Goal: Information Seeking & Learning: Understand process/instructions

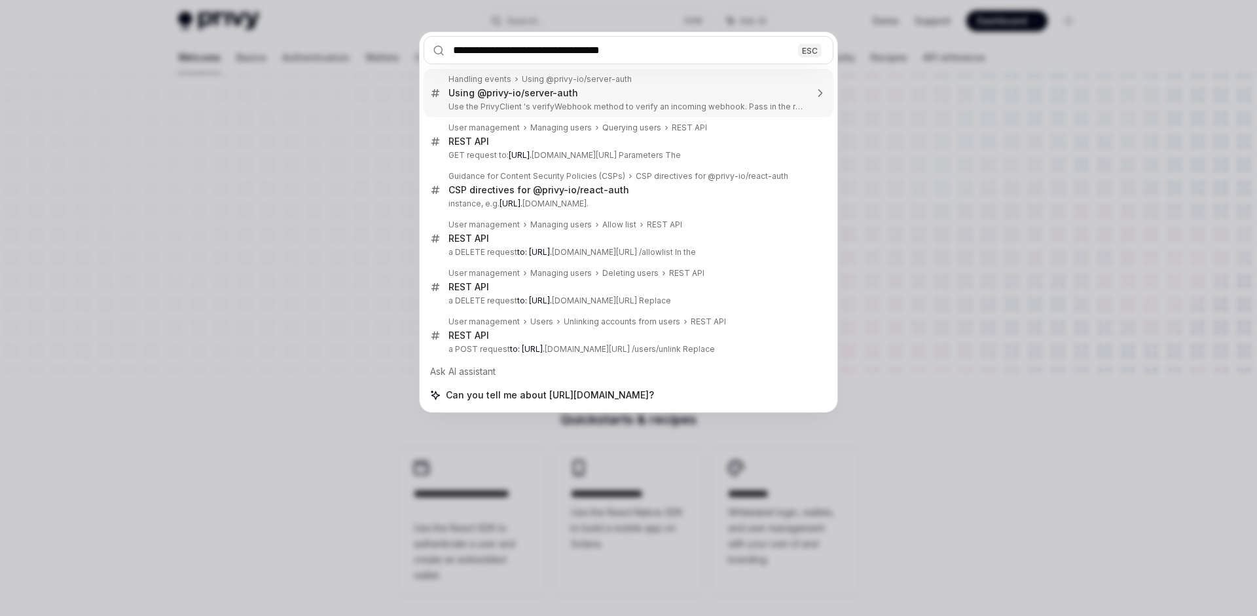
drag, startPoint x: 543, startPoint y: 50, endPoint x: 257, endPoint y: 37, distance: 286.5
click at [424, 37] on input "**********" at bounding box center [629, 50] width 410 height 28
type input "**********"
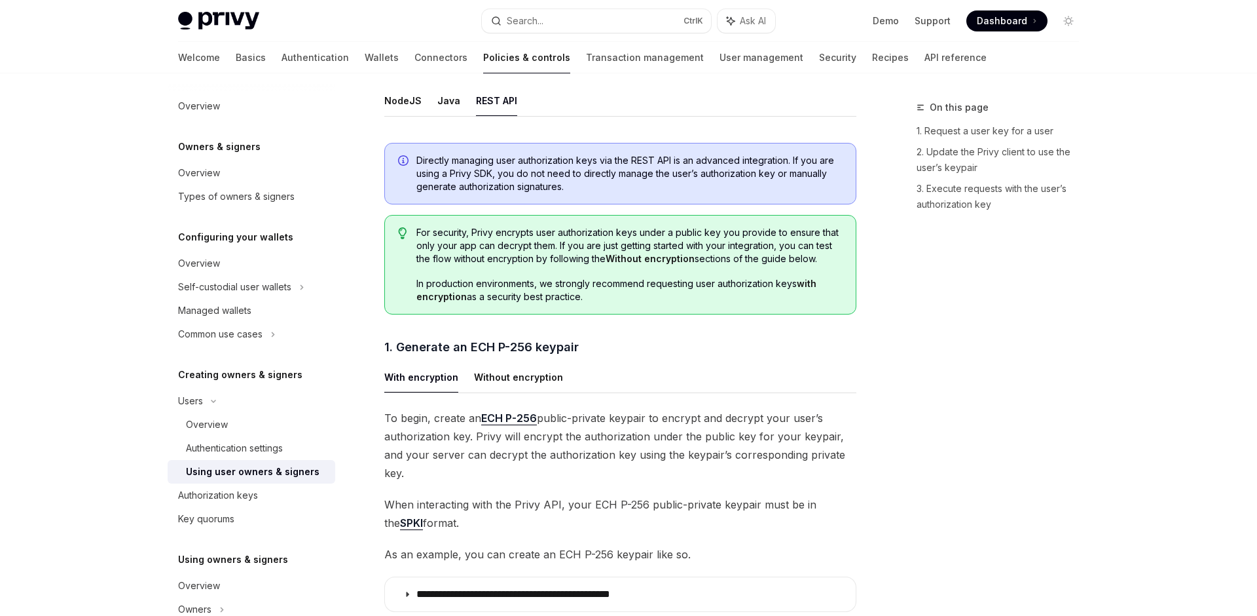
scroll to position [485, 0]
click at [925, 58] on link "API reference" at bounding box center [956, 57] width 62 height 31
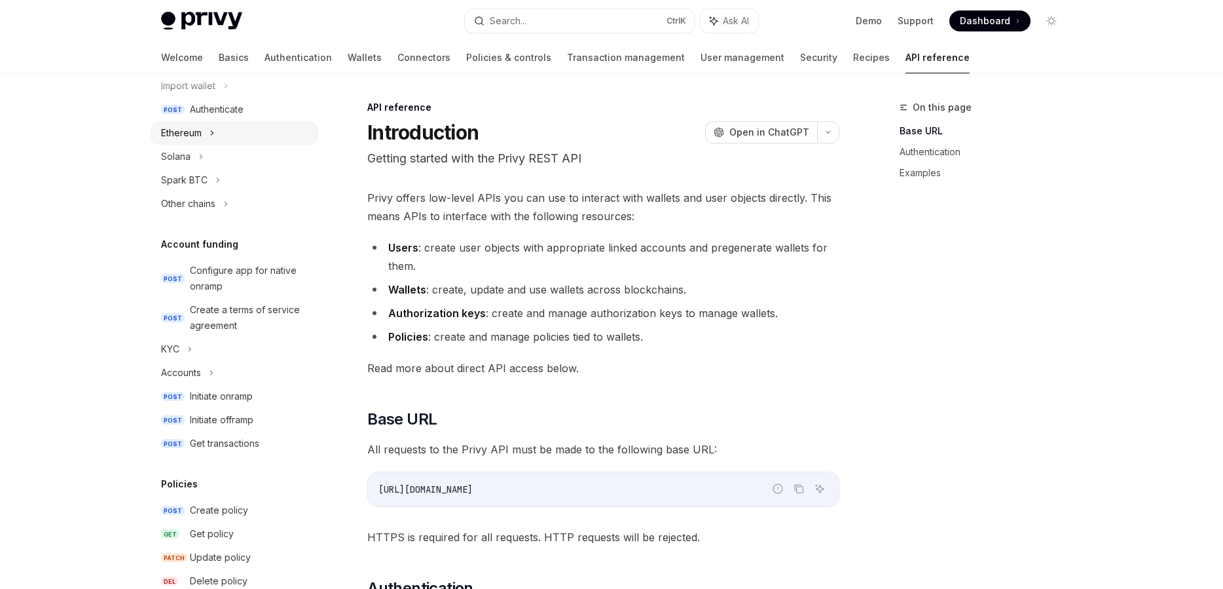
scroll to position [186, 0]
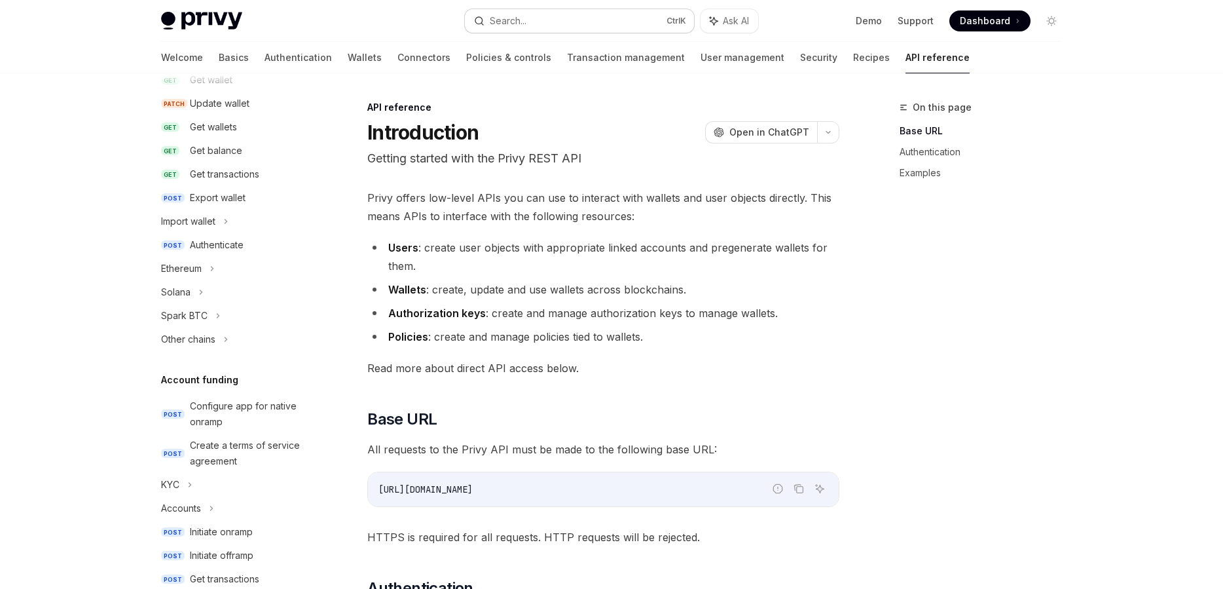
click at [632, 24] on button "Search... Ctrl K" at bounding box center [579, 21] width 229 height 24
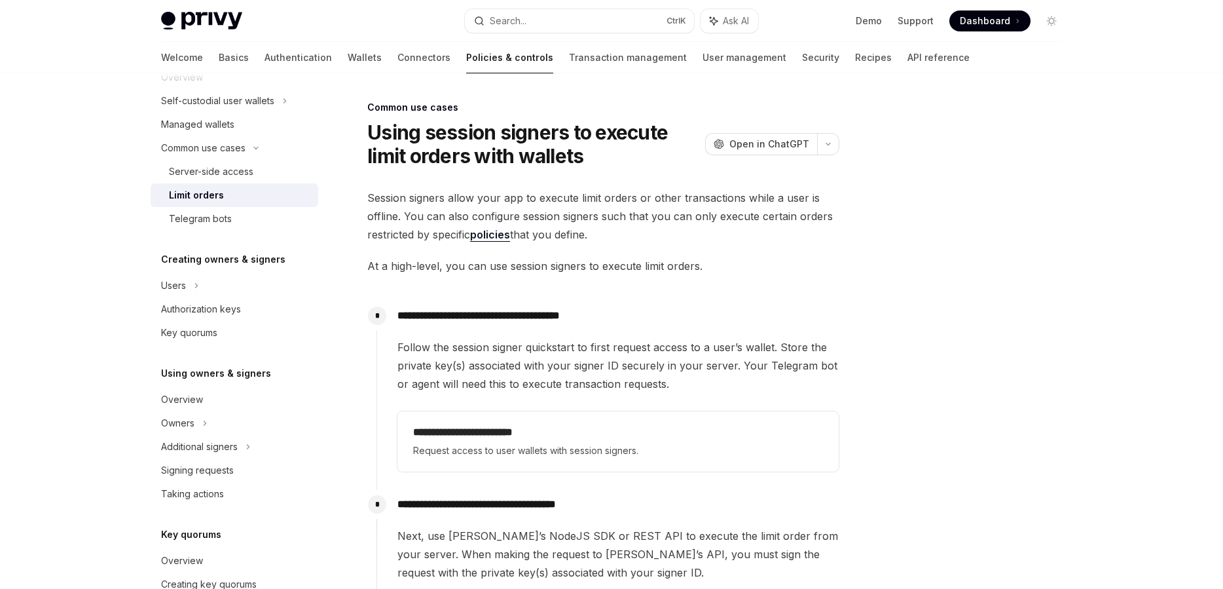
scroll to position [73, 0]
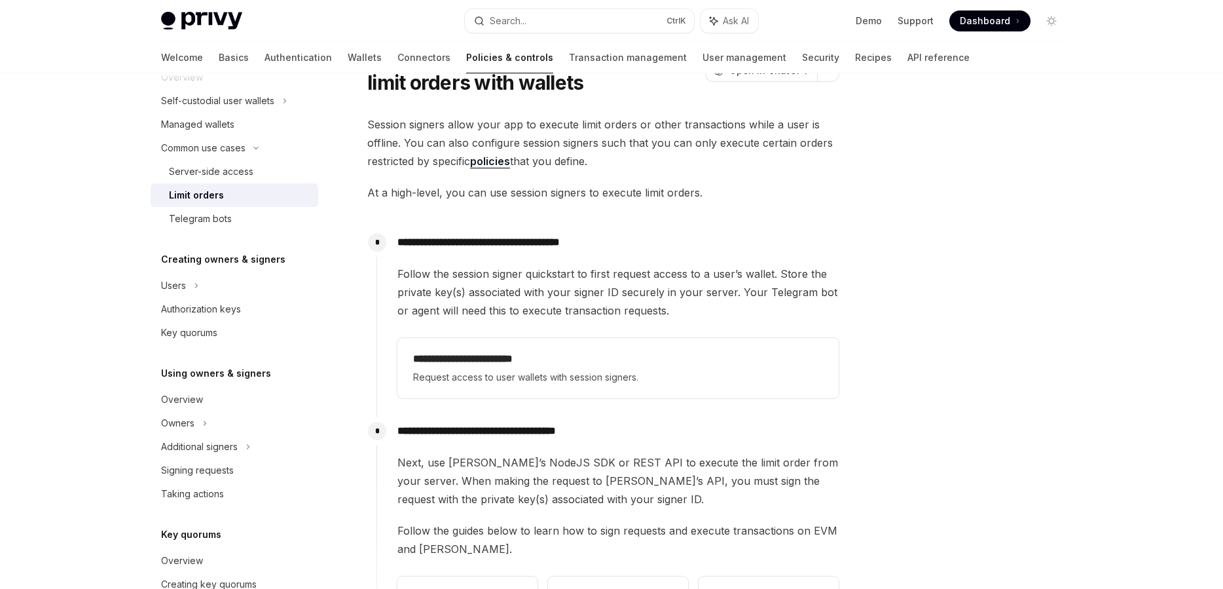
type textarea "*"
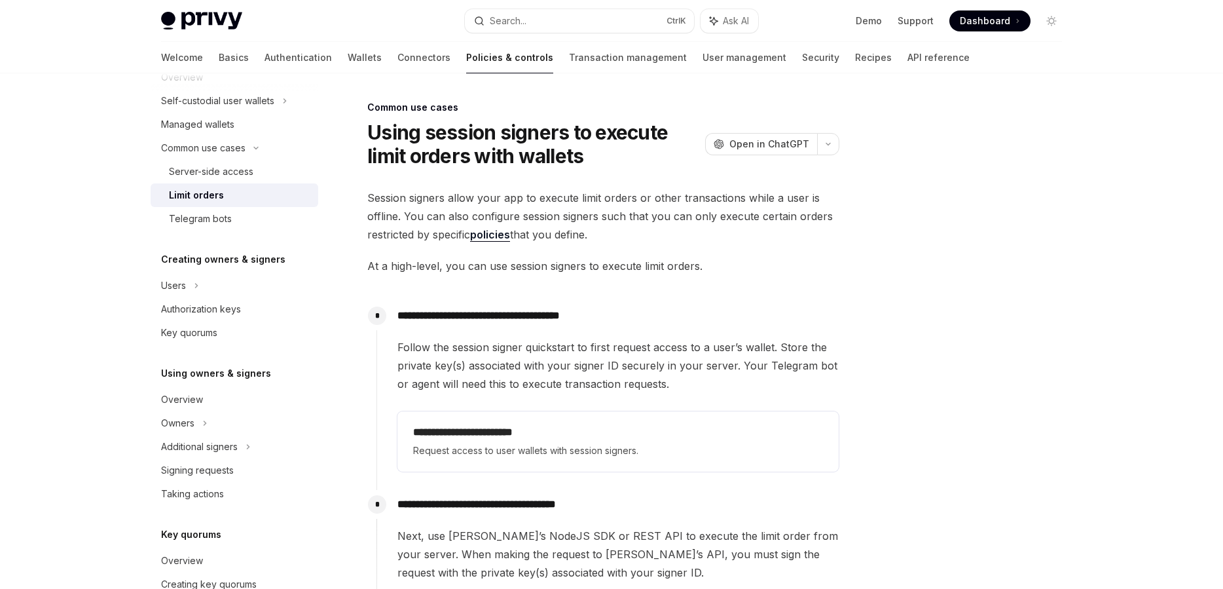
scroll to position [299, 0]
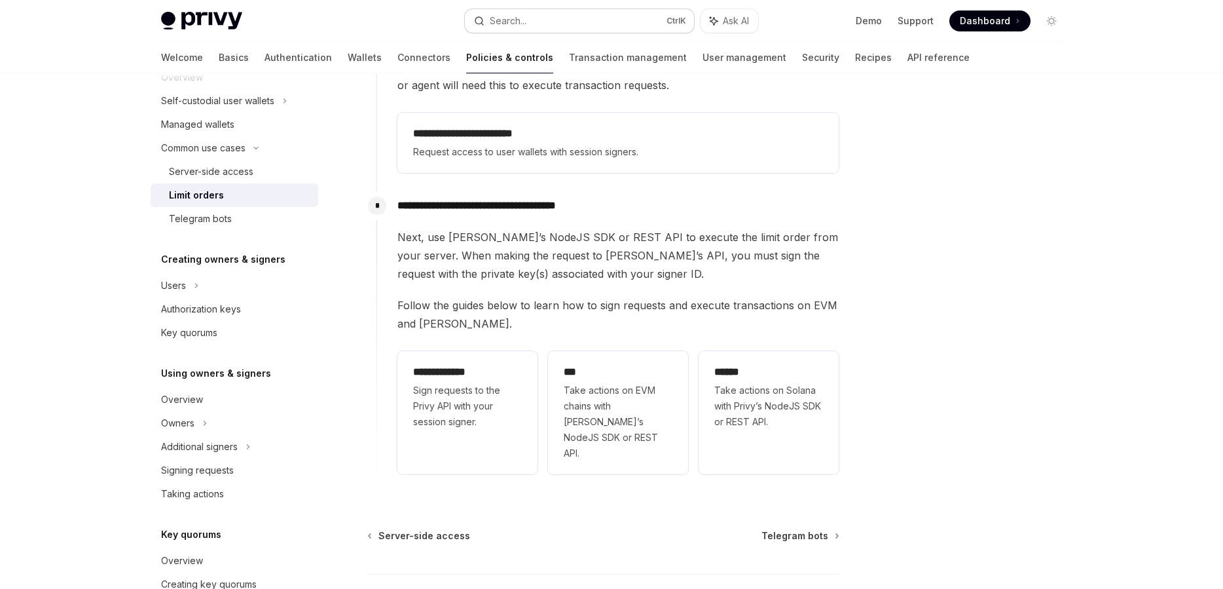
click at [597, 28] on button "Search... Ctrl K" at bounding box center [579, 21] width 229 height 24
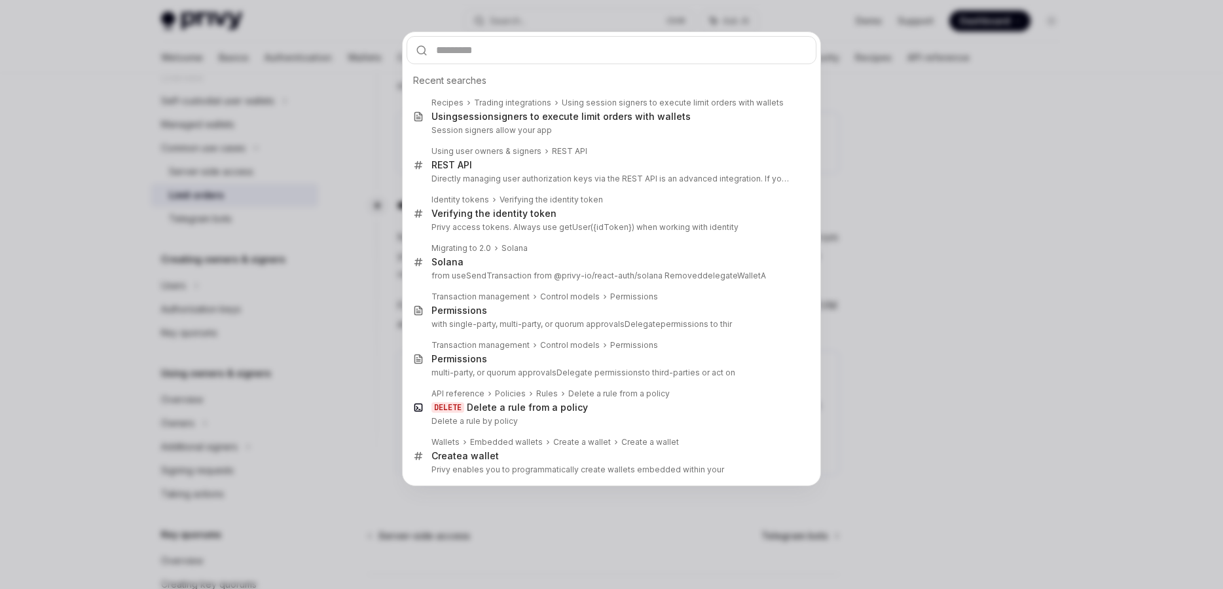
type input "*******"
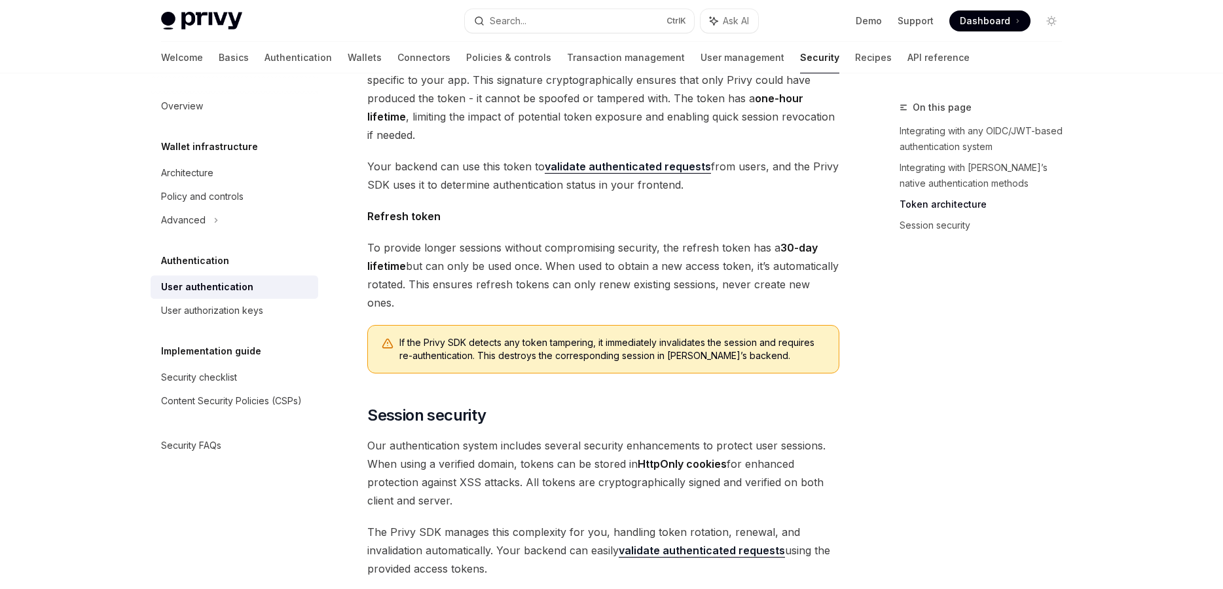
scroll to position [812, 0]
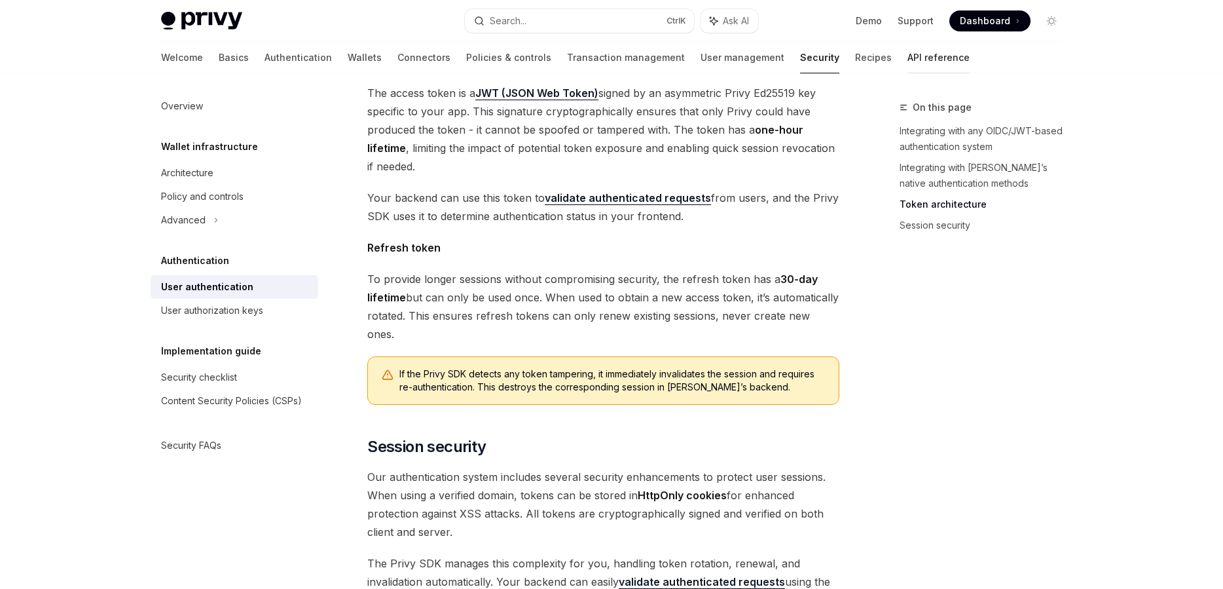
click at [908, 62] on link "API reference" at bounding box center [939, 57] width 62 height 31
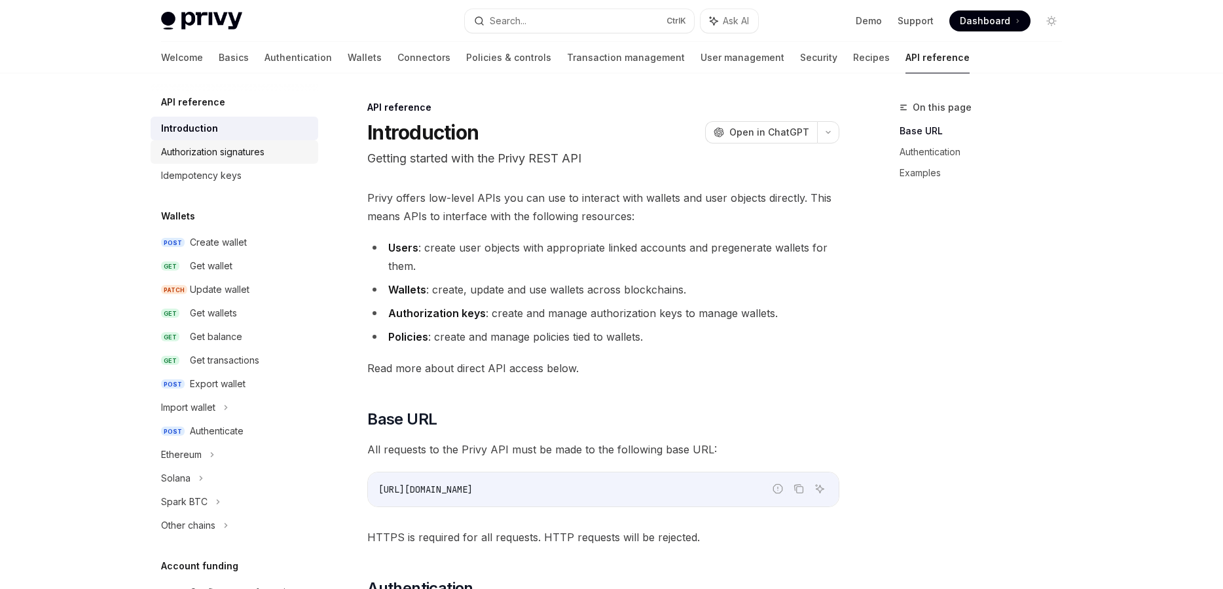
click at [208, 160] on link "Authorization signatures" at bounding box center [235, 152] width 168 height 24
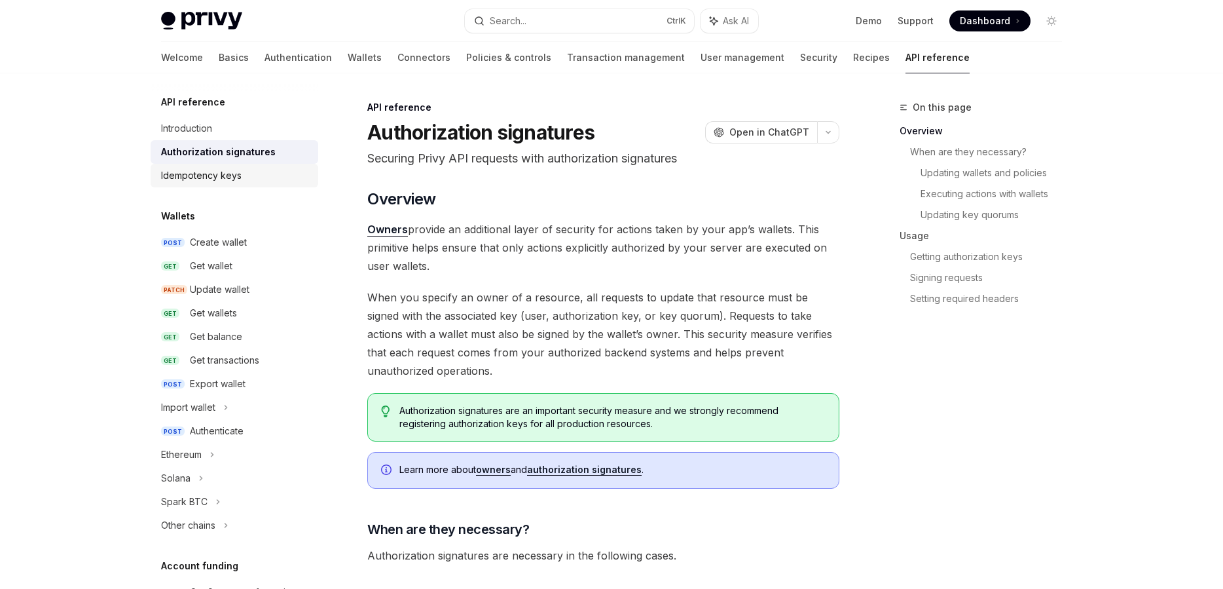
click at [214, 171] on div "Idempotency keys" at bounding box center [201, 176] width 81 height 16
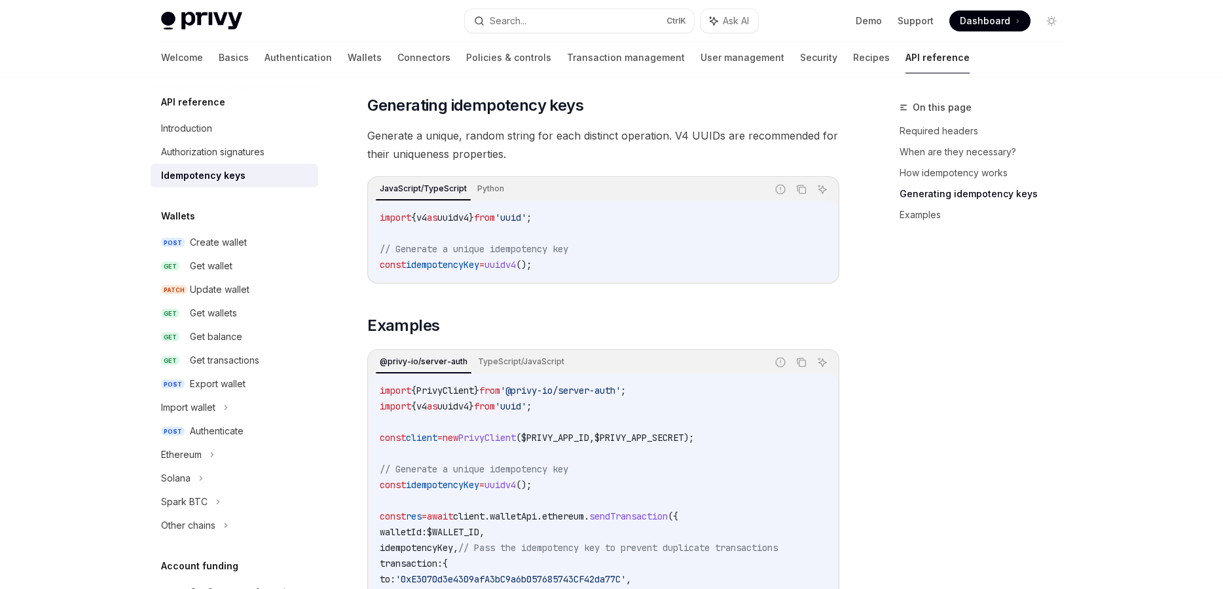
scroll to position [1363, 0]
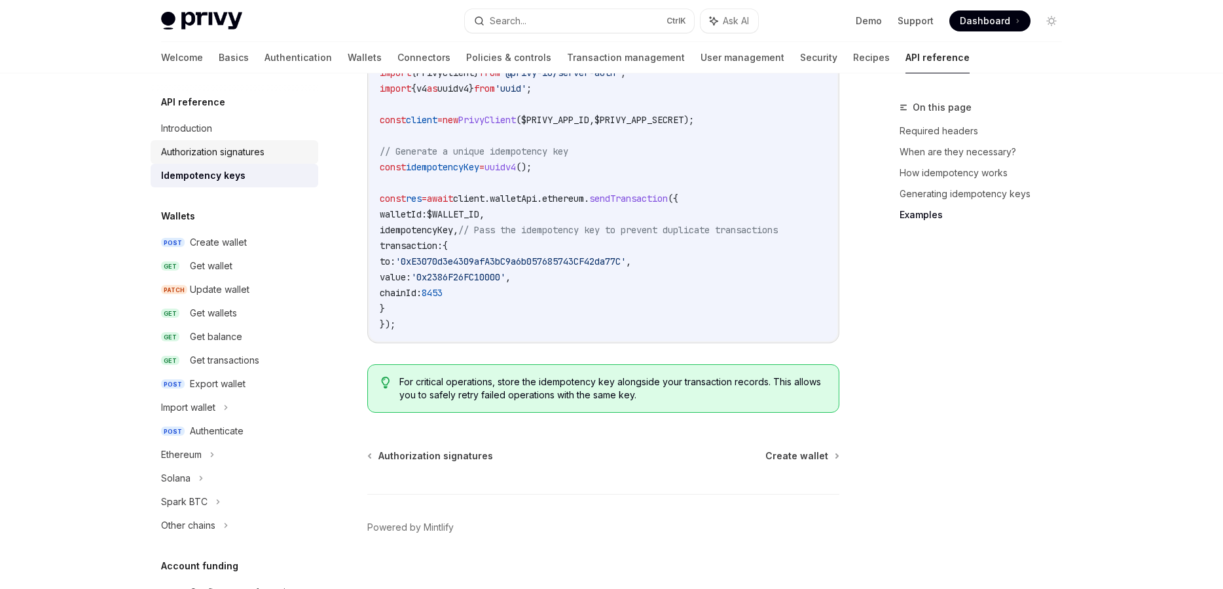
click at [221, 161] on link "Authorization signatures" at bounding box center [235, 152] width 168 height 24
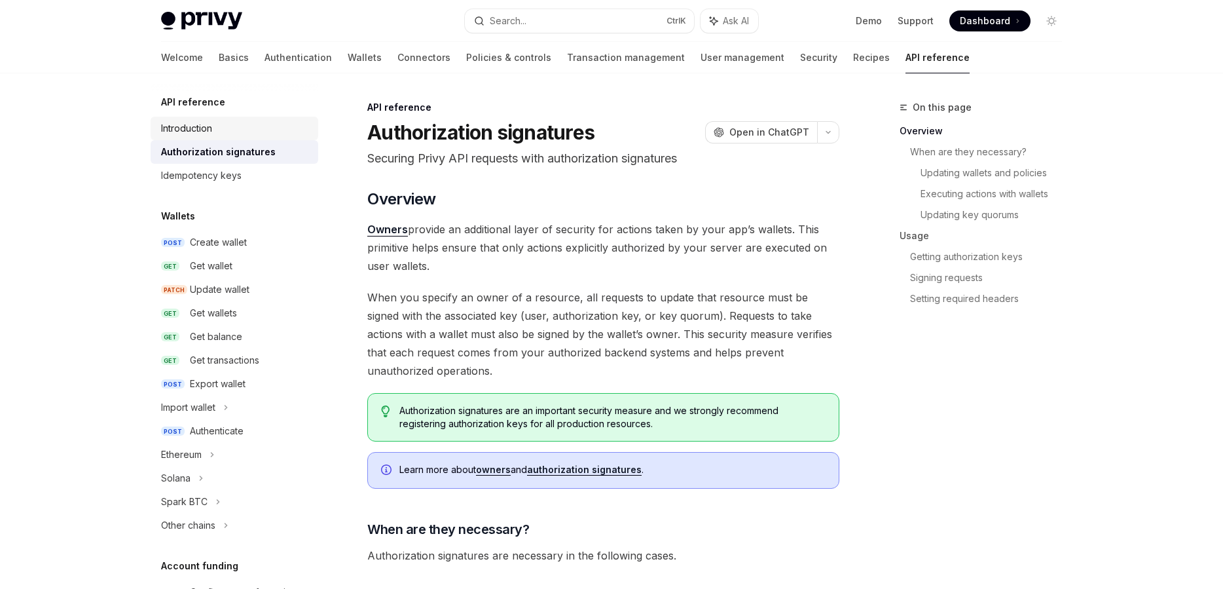
click at [286, 126] on div "Introduction" at bounding box center [235, 128] width 149 height 16
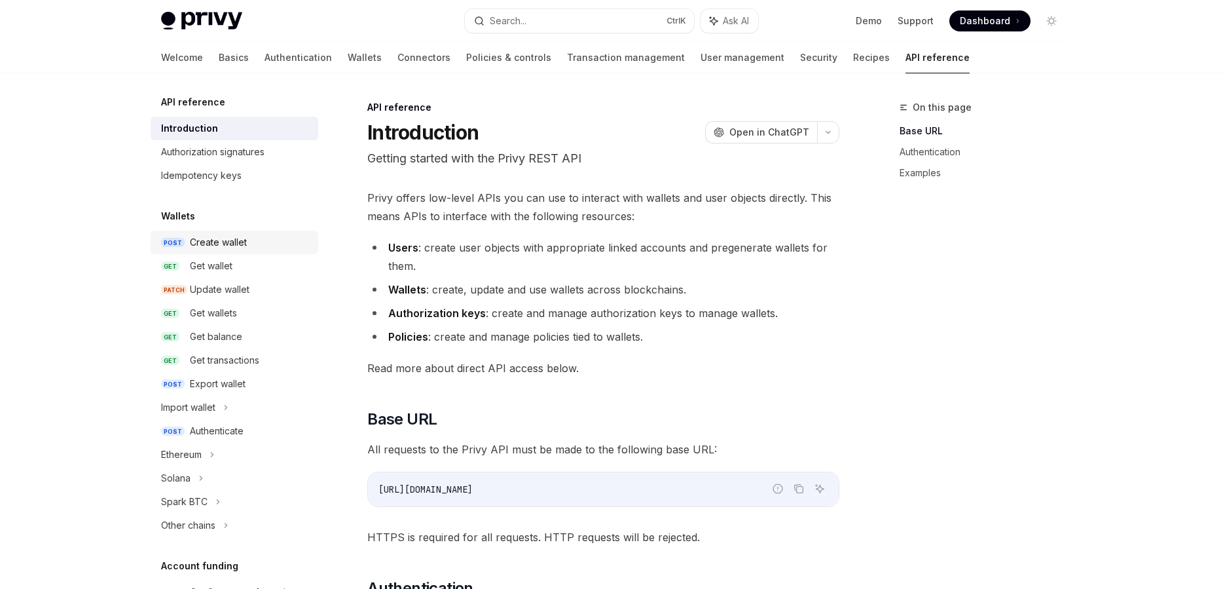
click at [259, 251] on link "POST Create wallet" at bounding box center [235, 243] width 168 height 24
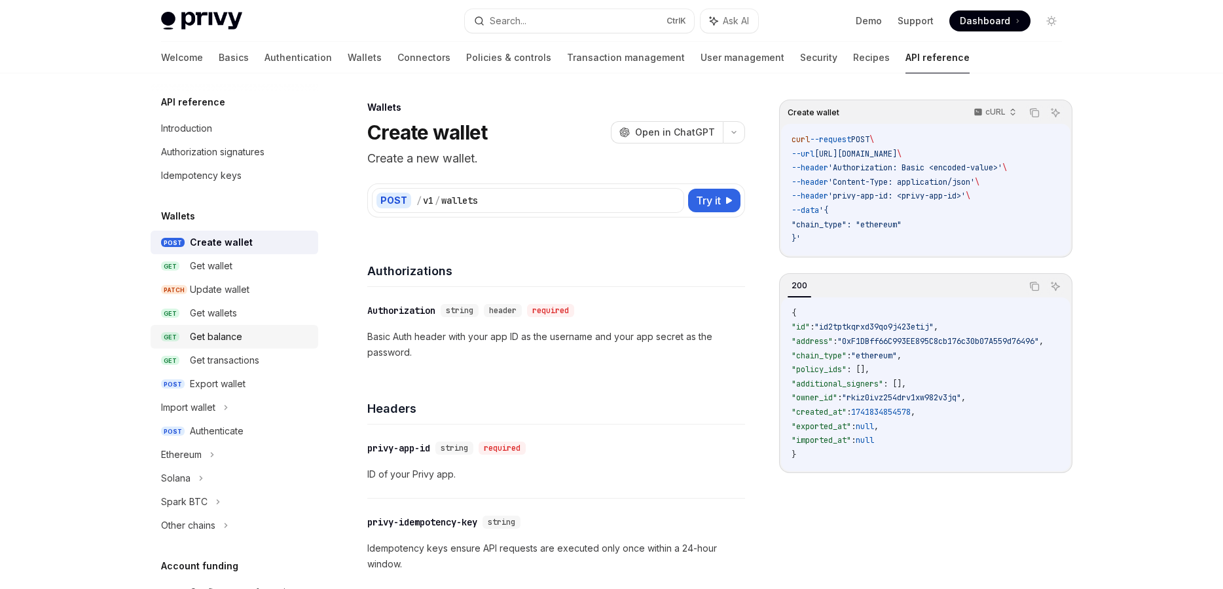
type textarea "*"
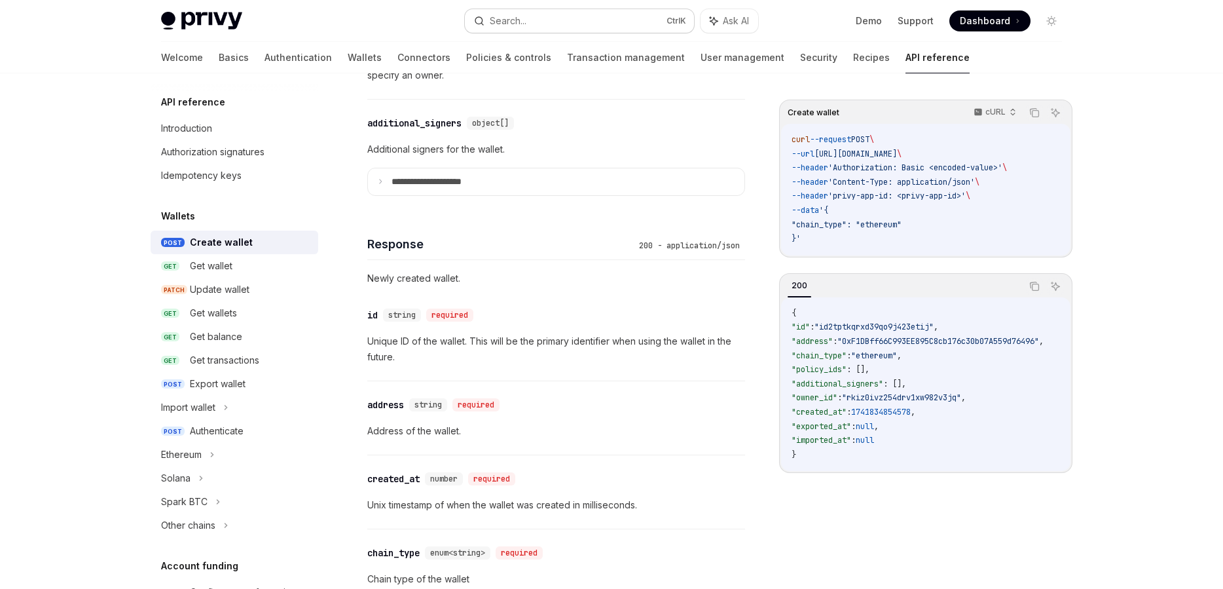
click at [608, 14] on button "Search... Ctrl K" at bounding box center [579, 21] width 229 height 24
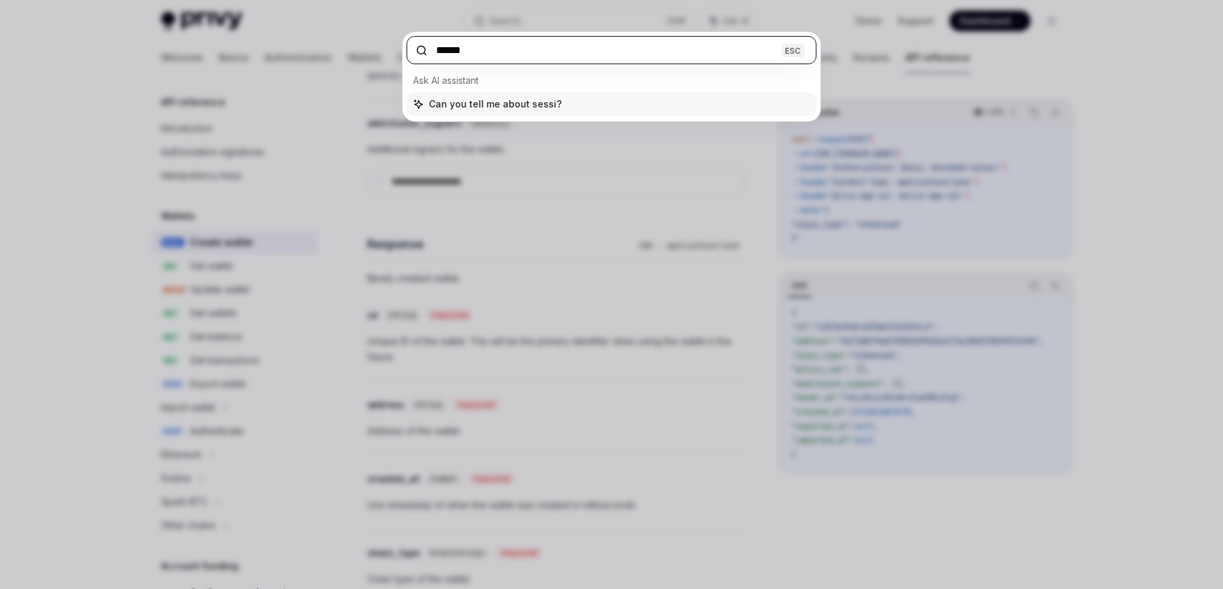
type input "*******"
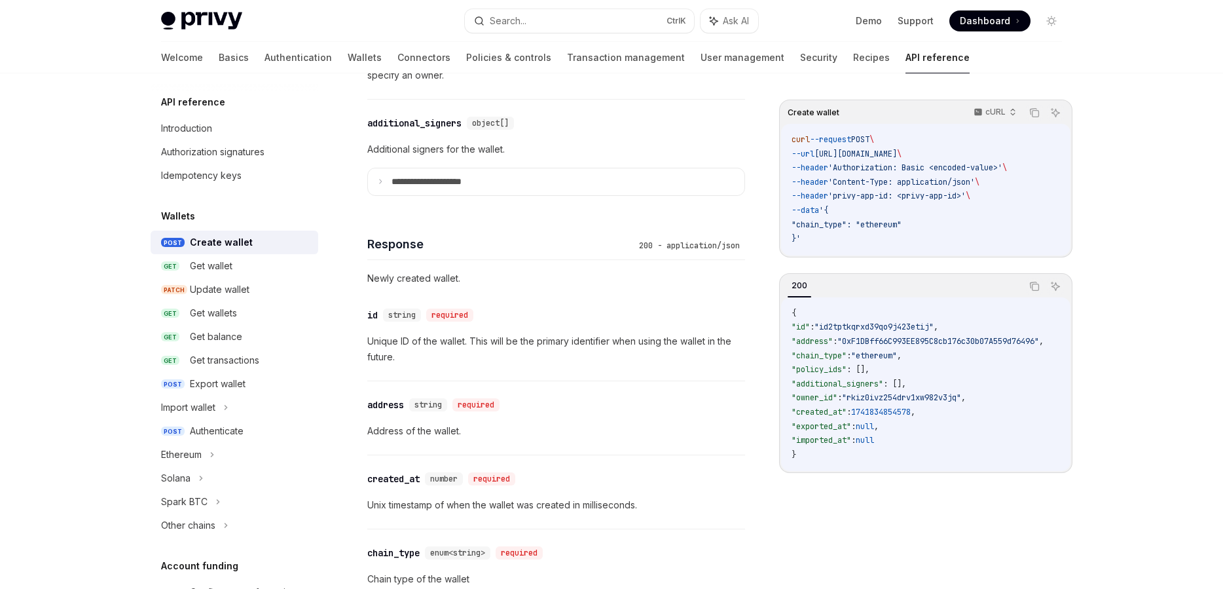
type textarea "*"
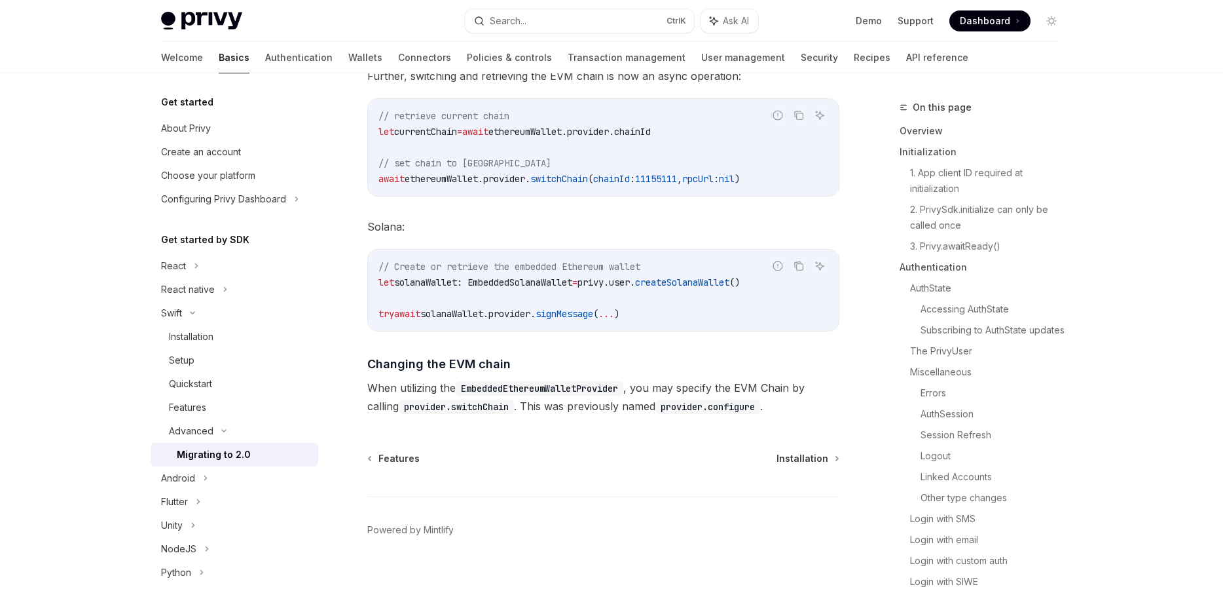
scroll to position [5673, 0]
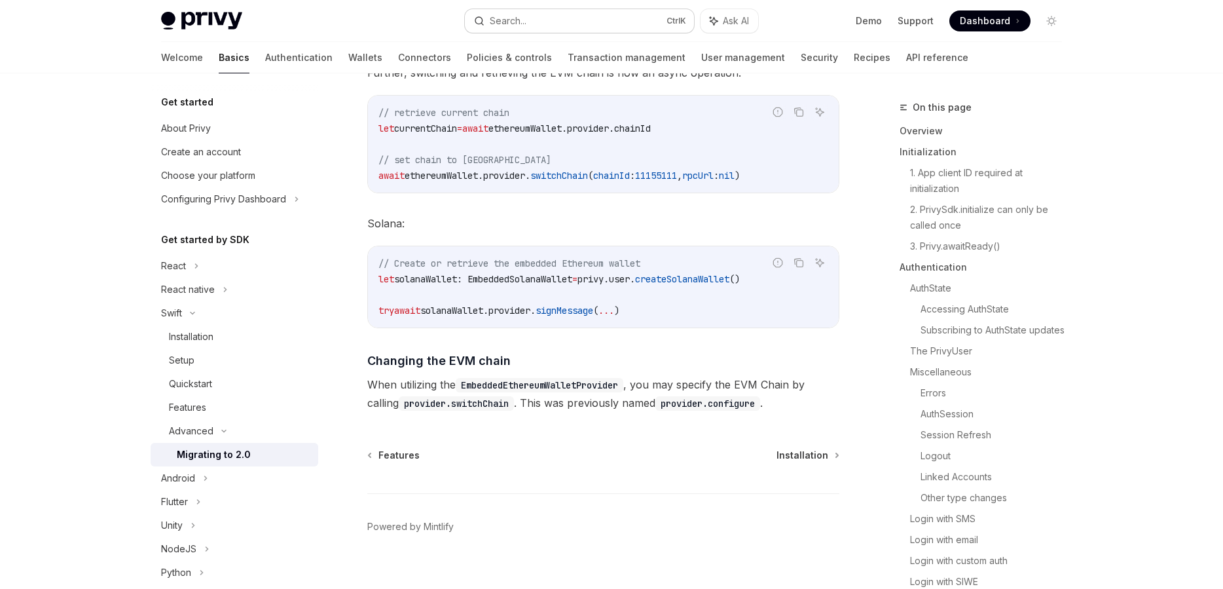
click at [576, 14] on button "Search... Ctrl K" at bounding box center [579, 21] width 229 height 24
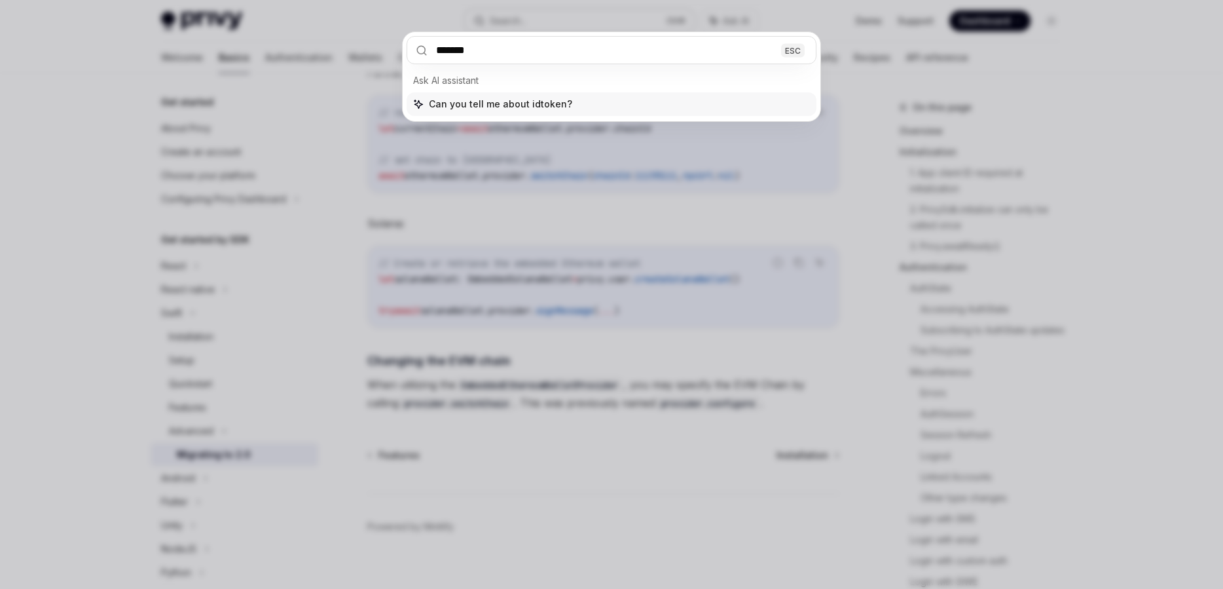
type input "*******"
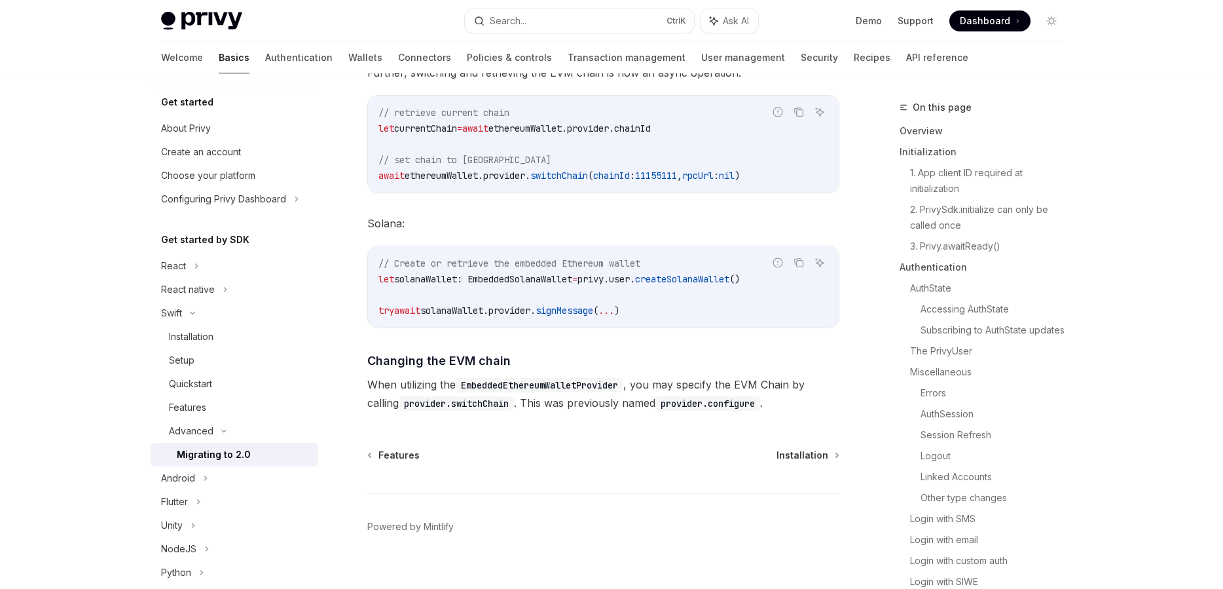
scroll to position [3448, 0]
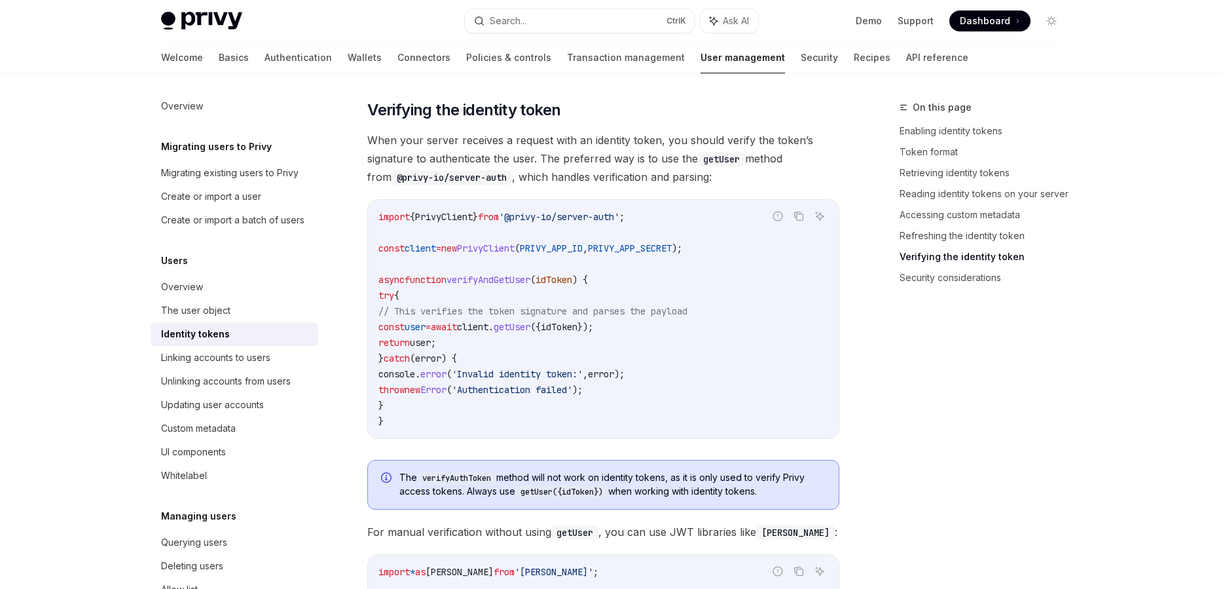
click at [614, 375] on span "error" at bounding box center [601, 374] width 26 height 12
click at [659, 400] on code "import { PrivyClient } from '@privy-io/server-auth' ; const client = new PrivyC…" at bounding box center [604, 319] width 450 height 220
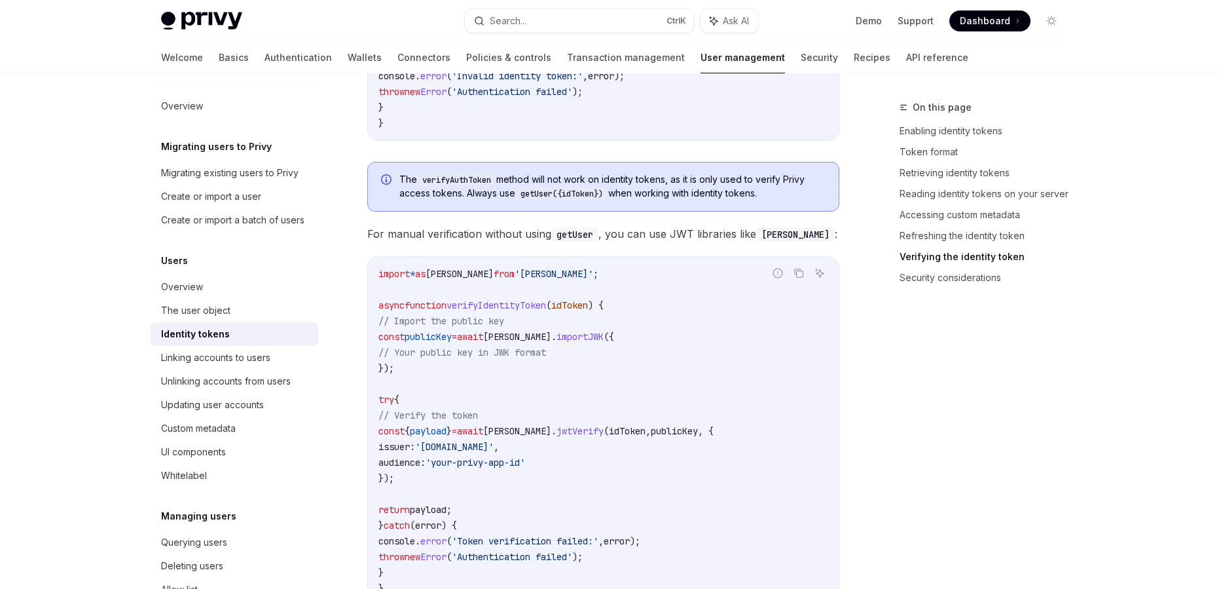
scroll to position [3821, 0]
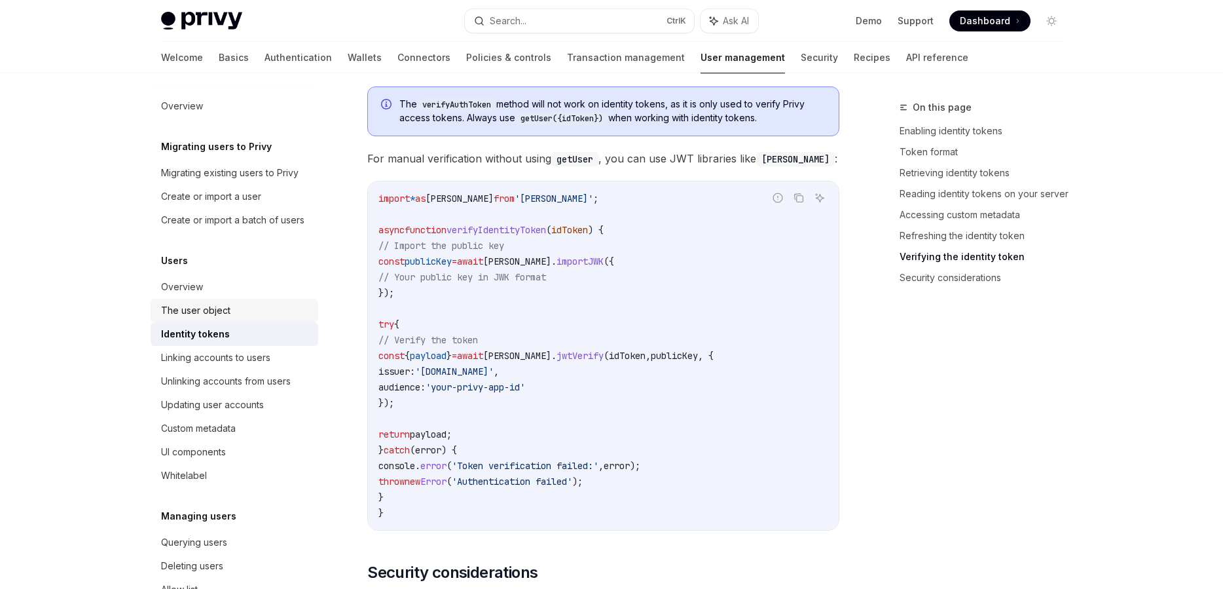
click at [276, 318] on link "The user object" at bounding box center [235, 311] width 168 height 24
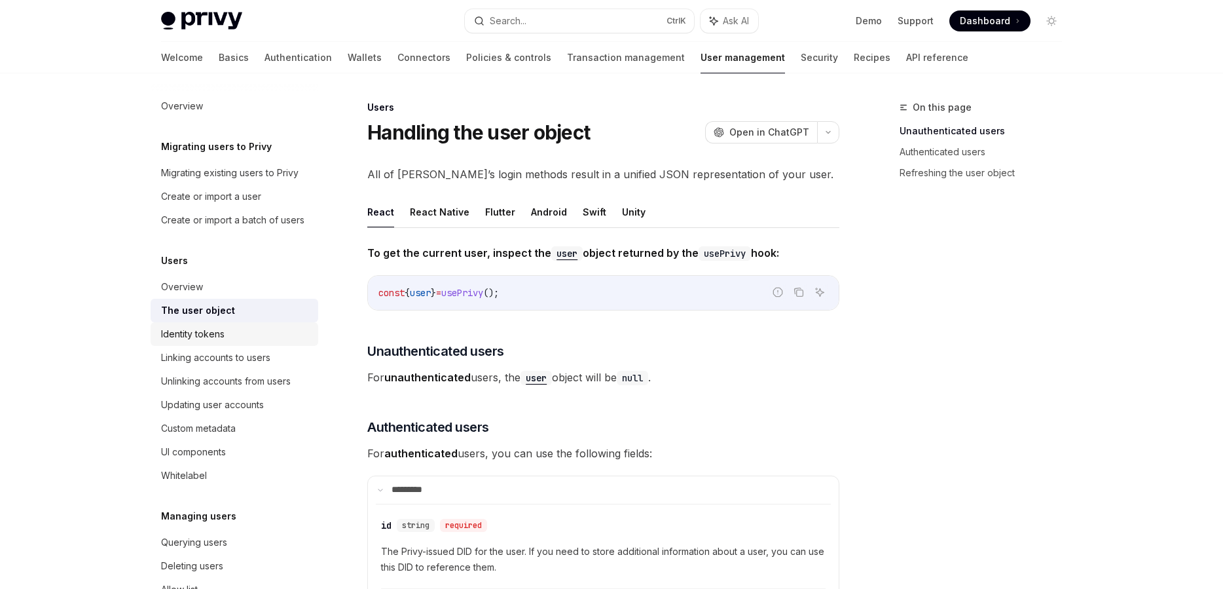
click at [282, 336] on div "Identity tokens" at bounding box center [235, 334] width 149 height 16
type textarea "*"
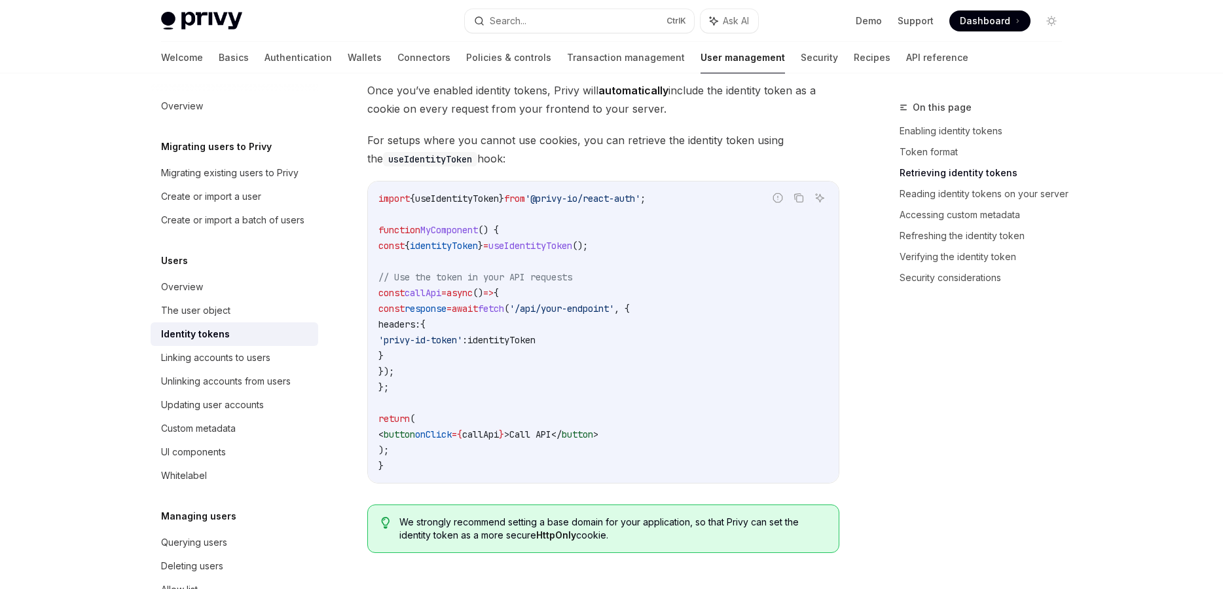
scroll to position [1195, 0]
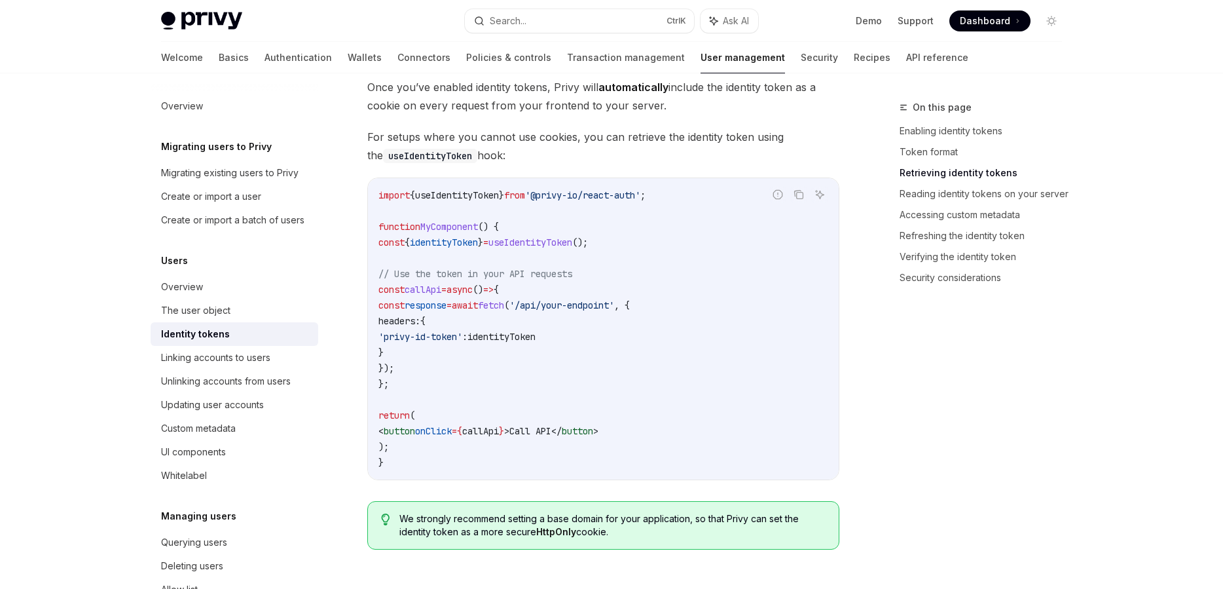
drag, startPoint x: 603, startPoint y: 306, endPoint x: 629, endPoint y: 307, distance: 25.5
click at [611, 306] on span "'/api/your-endpoint'" at bounding box center [561, 305] width 105 height 12
click at [614, 308] on span "'/api/your-endpoint'" at bounding box center [561, 305] width 105 height 12
drag, startPoint x: 627, startPoint y: 329, endPoint x: 623, endPoint y: 340, distance: 11.8
click at [623, 339] on code "import { useIdentityToken } from '@privy-io/react-auth' ; function MyComponent …" at bounding box center [604, 328] width 450 height 283
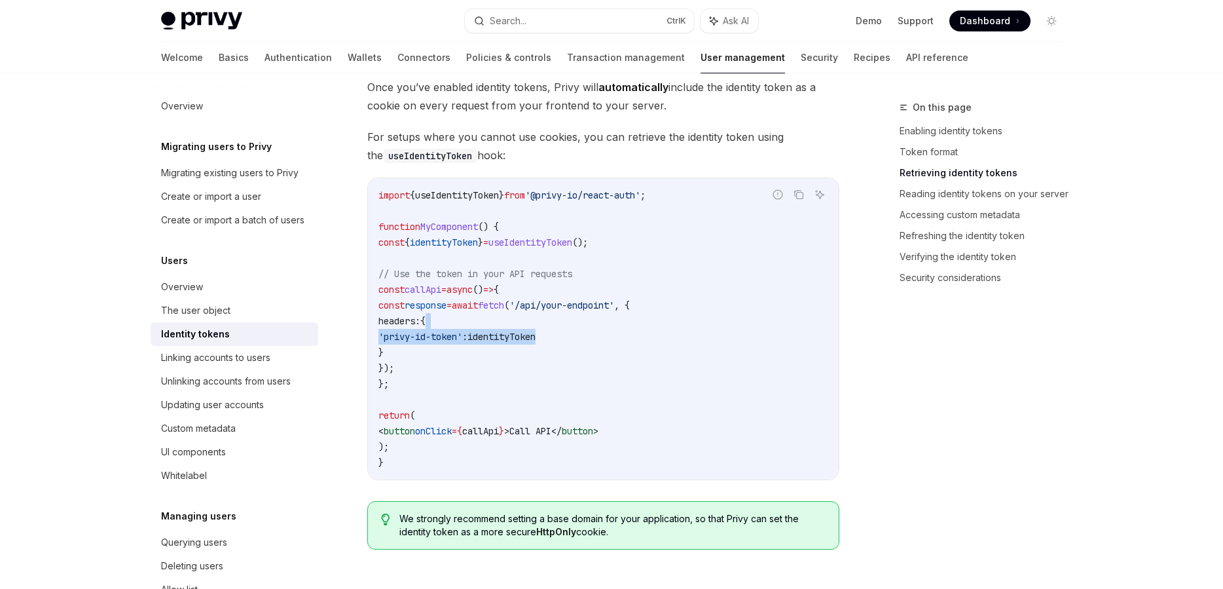
drag, startPoint x: 623, startPoint y: 340, endPoint x: 552, endPoint y: 325, distance: 72.8
click at [552, 325] on code "import { useIdentityToken } from '@privy-io/react-auth' ; function MyComponent …" at bounding box center [604, 328] width 450 height 283
drag, startPoint x: 533, startPoint y: 337, endPoint x: 585, endPoint y: 332, distance: 52.7
click at [536, 332] on span "identityToken" at bounding box center [502, 337] width 68 height 12
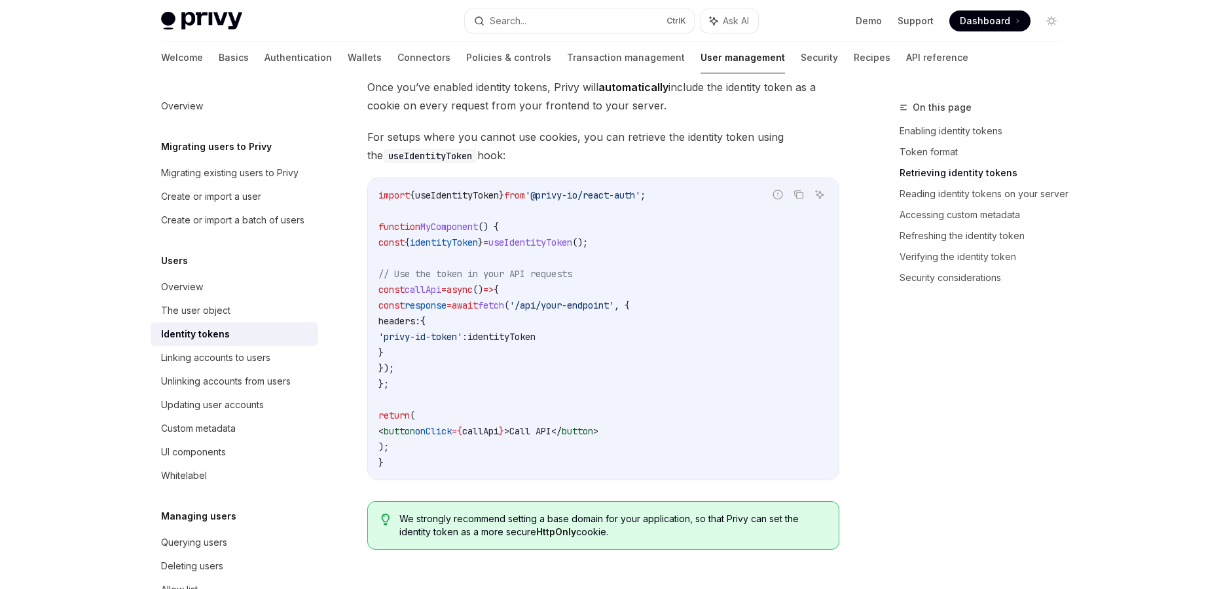
click at [604, 333] on code "import { useIdentityToken } from '@privy-io/react-auth' ; function MyComponent …" at bounding box center [604, 328] width 450 height 283
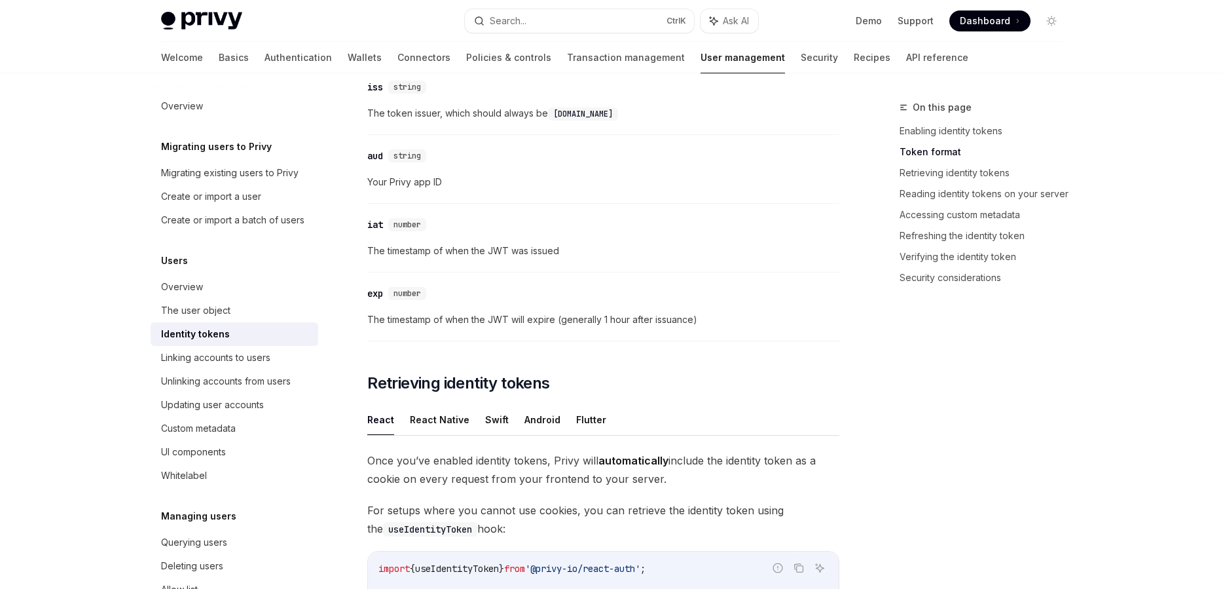
scroll to position [1120, 0]
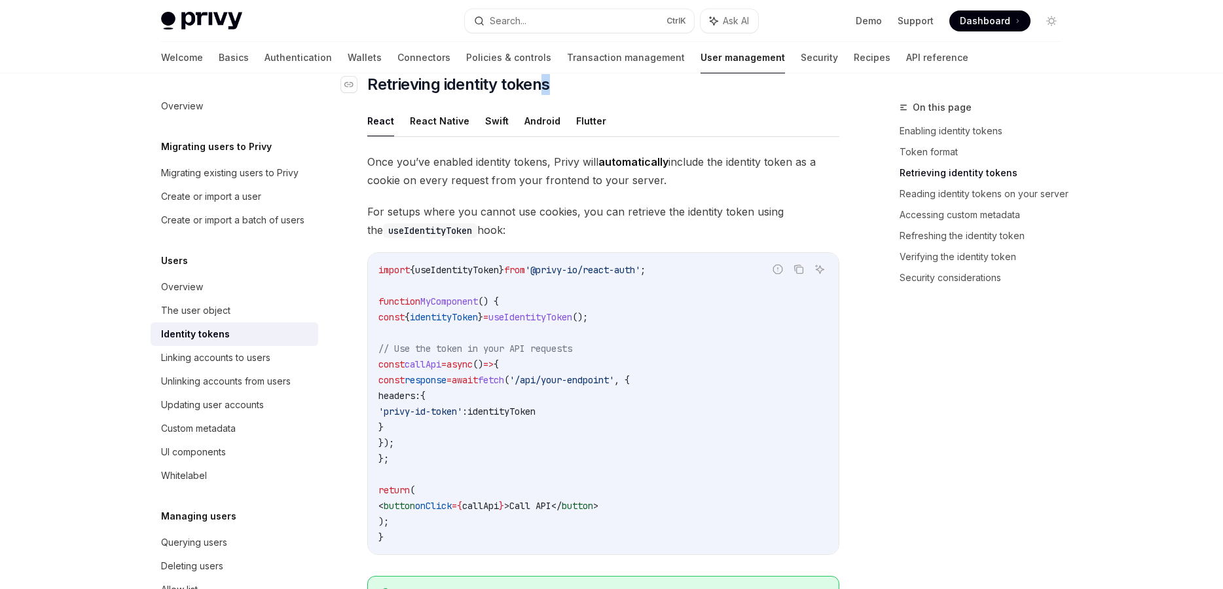
click at [554, 83] on h2 "​ Retrieving identity tokens" at bounding box center [603, 84] width 472 height 21
click at [963, 183] on link "Retrieving identity tokens" at bounding box center [986, 172] width 173 height 21
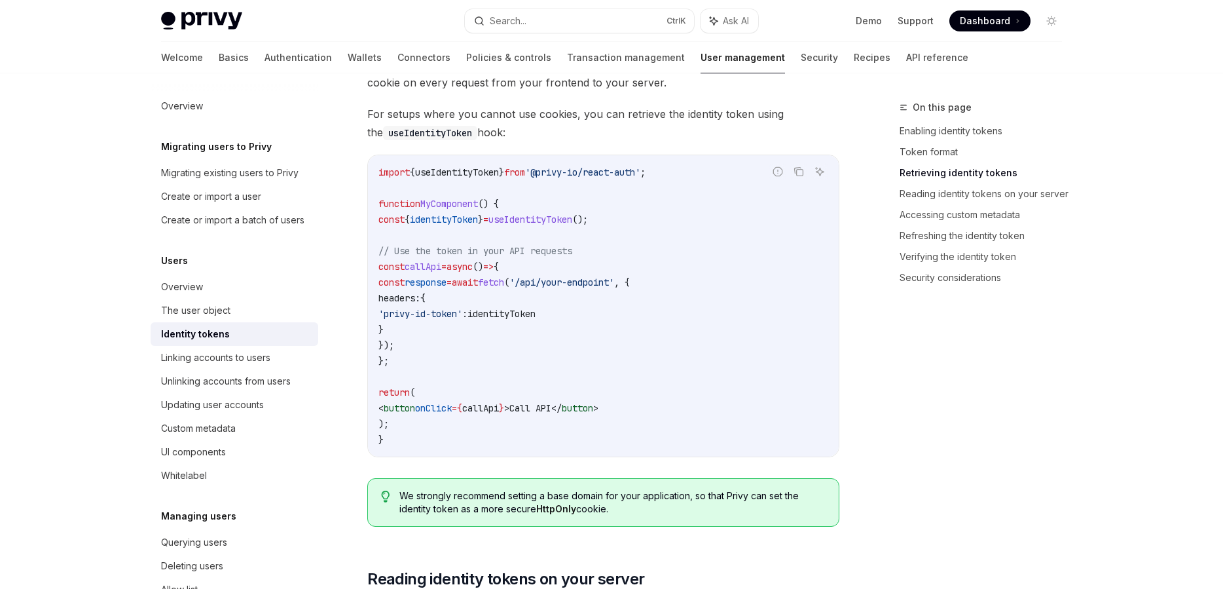
scroll to position [1244, 0]
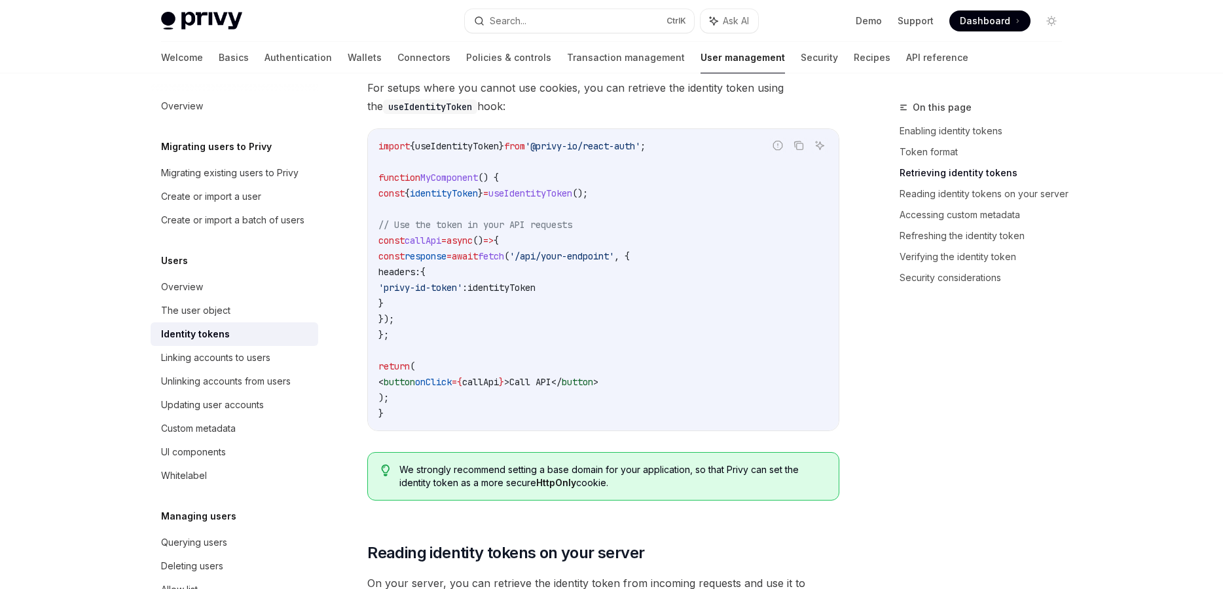
click at [614, 251] on span "'/api/your-endpoint'" at bounding box center [561, 256] width 105 height 12
drag, startPoint x: 649, startPoint y: 251, endPoint x: 656, endPoint y: 296, distance: 45.1
click at [614, 251] on span "'/api/your-endpoint'" at bounding box center [561, 256] width 105 height 12
click at [657, 354] on code "import { useIdentityToken } from '@privy-io/react-auth' ; function MyComponent …" at bounding box center [604, 279] width 450 height 283
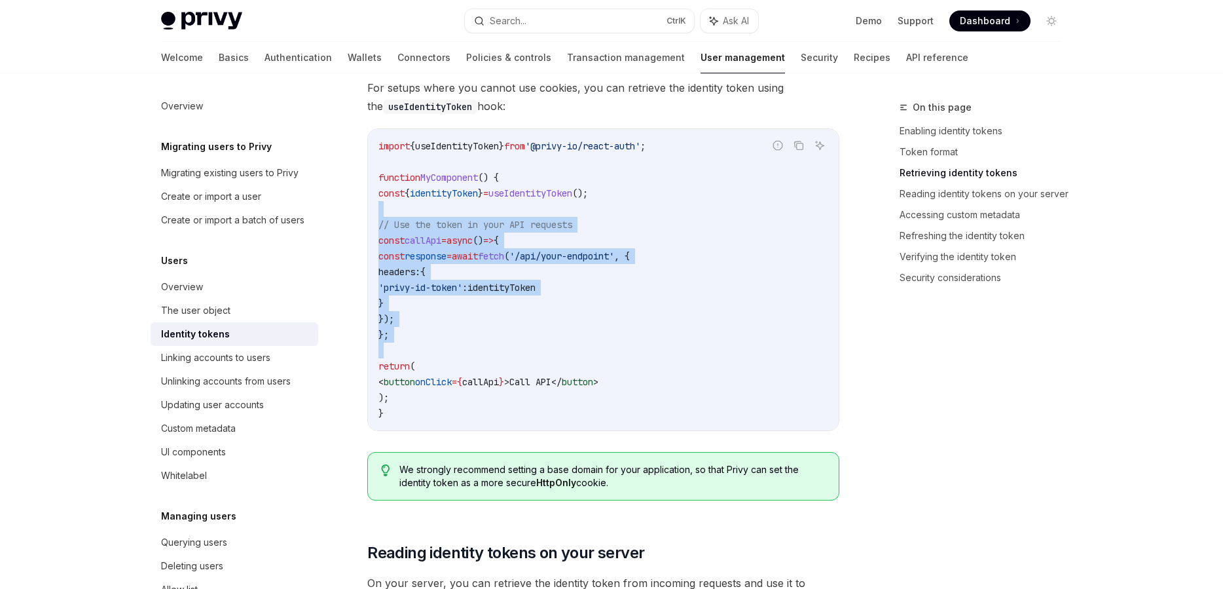
drag, startPoint x: 658, startPoint y: 353, endPoint x: 589, endPoint y: 199, distance: 168.3
click at [589, 199] on code "import { useIdentityToken } from '@privy-io/react-auth' ; function MyComponent …" at bounding box center [604, 279] width 450 height 283
drag, startPoint x: 589, startPoint y: 199, endPoint x: 599, endPoint y: 251, distance: 53.3
click at [589, 204] on code "import { useIdentityToken } from '@privy-io/react-auth' ; function MyComponent …" at bounding box center [604, 279] width 450 height 283
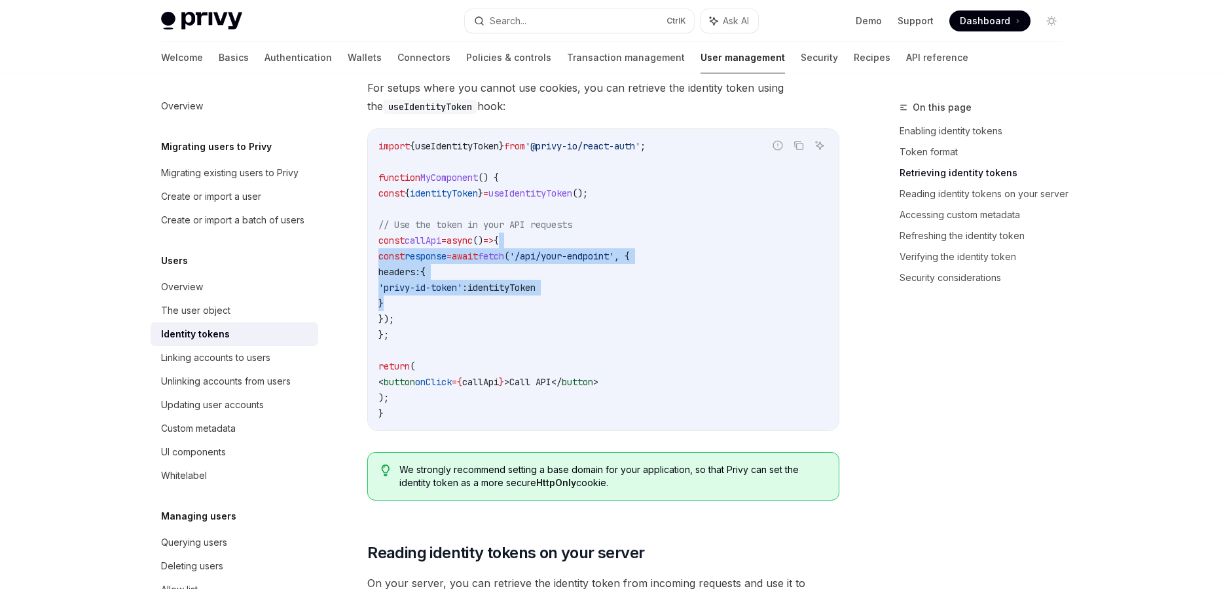
drag, startPoint x: 615, startPoint y: 290, endPoint x: 625, endPoint y: 235, distance: 55.9
click at [625, 235] on code "import { useIdentityToken } from '@privy-io/react-auth' ; function MyComponent …" at bounding box center [604, 279] width 450 height 283
click at [618, 280] on code "import { useIdentityToken } from '@privy-io/react-auth' ; function MyComponent …" at bounding box center [604, 279] width 450 height 283
drag, startPoint x: 617, startPoint y: 326, endPoint x: 638, endPoint y: 188, distance: 139.8
click at [638, 212] on code "import { useIdentityToken } from '@privy-io/react-auth' ; function MyComponent …" at bounding box center [604, 279] width 450 height 283
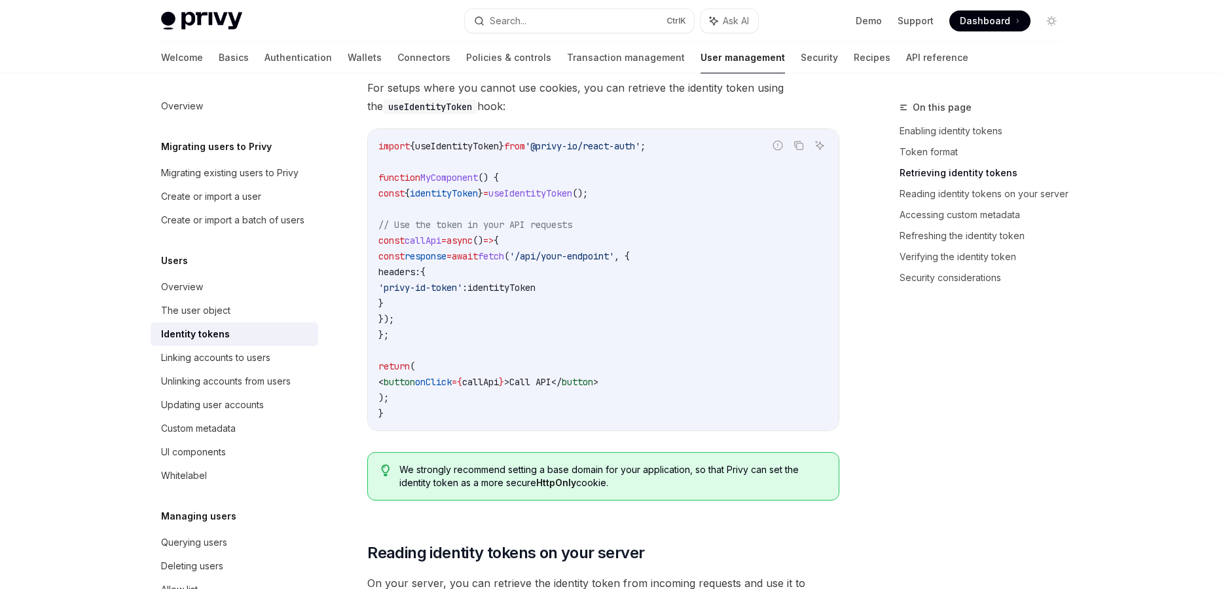
click at [638, 188] on code "import { useIdentityToken } from '@privy-io/react-auth' ; function MyComponent …" at bounding box center [604, 279] width 450 height 283
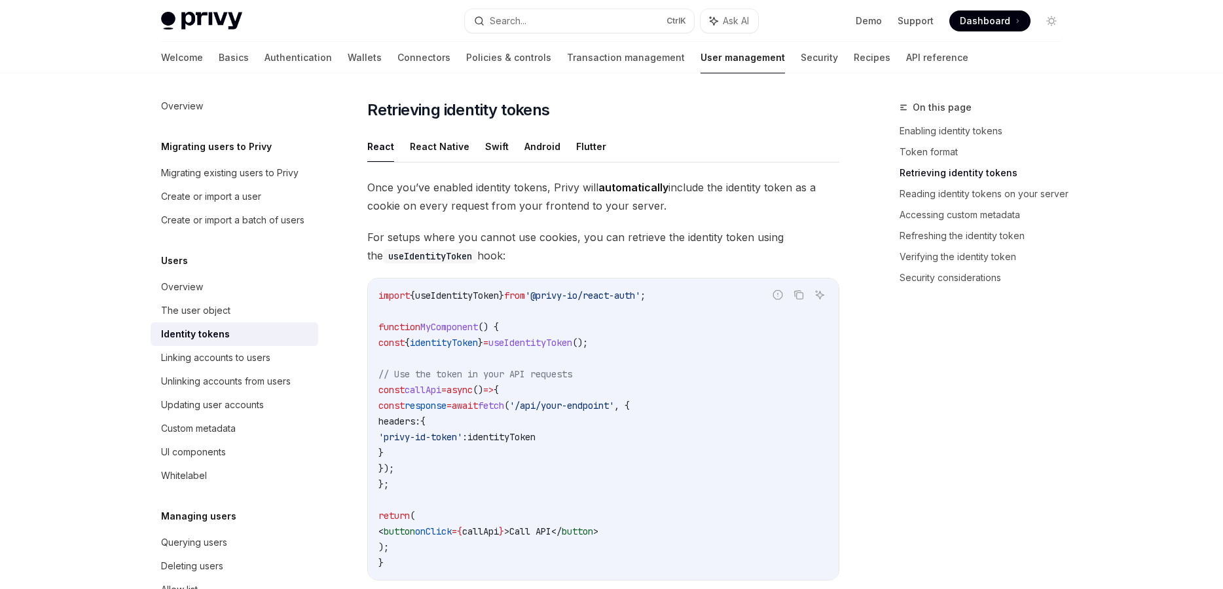
click at [615, 351] on code "import { useIdentityToken } from '@privy-io/react-auth' ; function MyComponent …" at bounding box center [604, 428] width 450 height 283
click at [615, 348] on code "import { useIdentityToken } from '@privy-io/react-auth' ; function MyComponent …" at bounding box center [604, 428] width 450 height 283
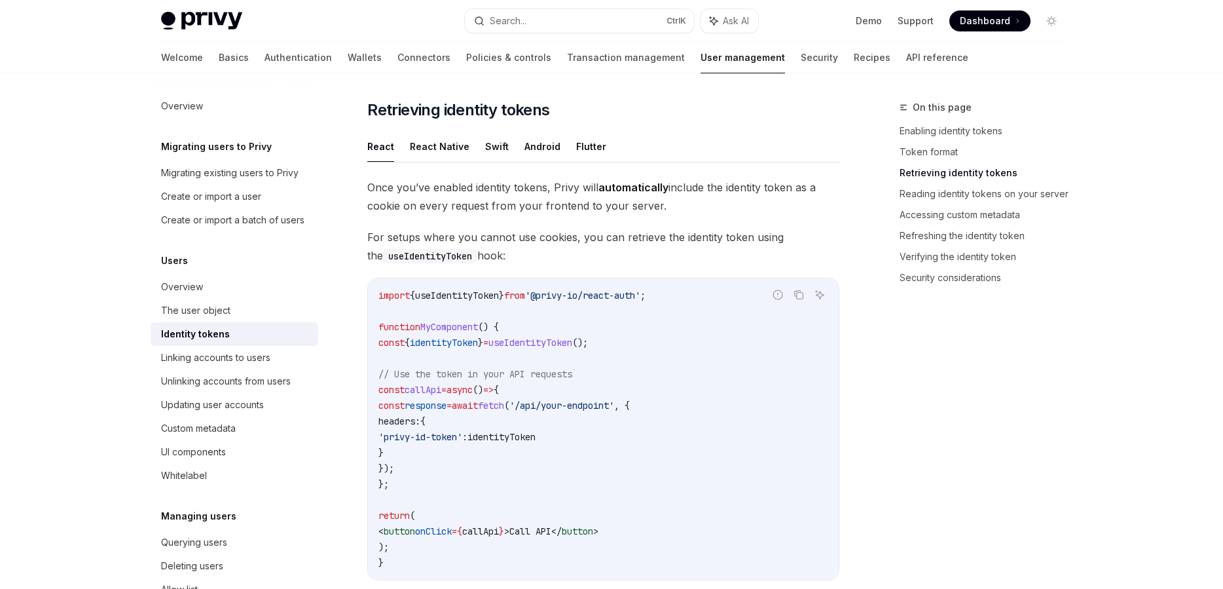
click at [709, 388] on code "import { useIdentityToken } from '@privy-io/react-auth' ; function MyComponent …" at bounding box center [604, 428] width 450 height 283
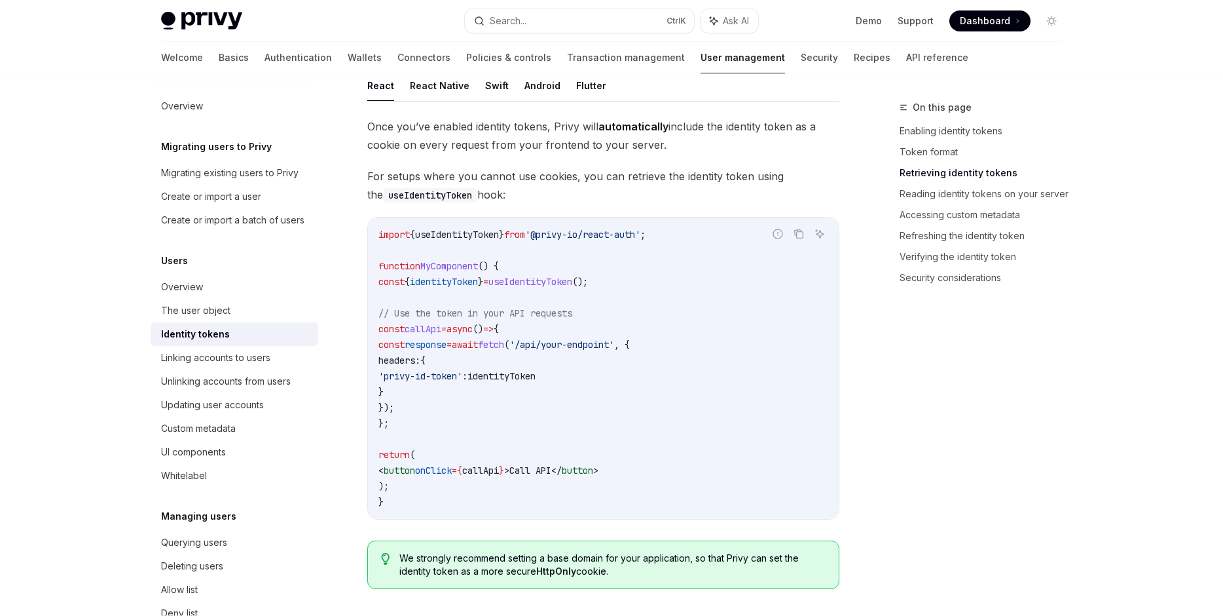
scroll to position [1128, 0]
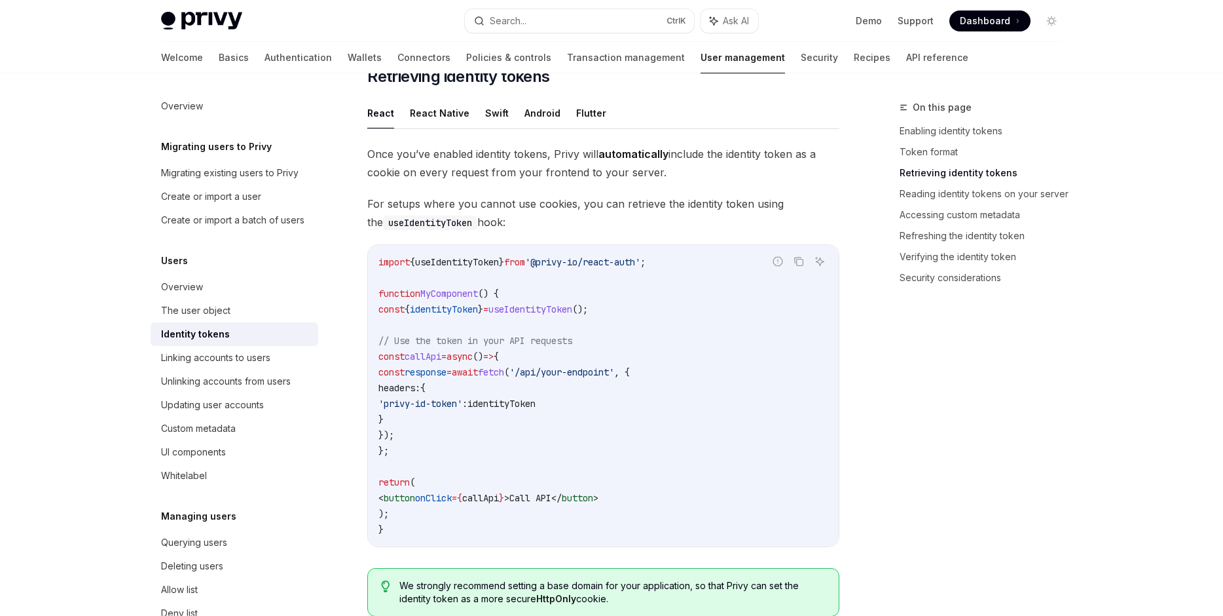
scroll to position [1128, 0]
click at [612, 293] on code "import { useIdentityToken } from '@privy-io/react-auth' ; function MyComponent …" at bounding box center [604, 395] width 450 height 283
click at [572, 305] on span "useIdentityToken" at bounding box center [531, 309] width 84 height 12
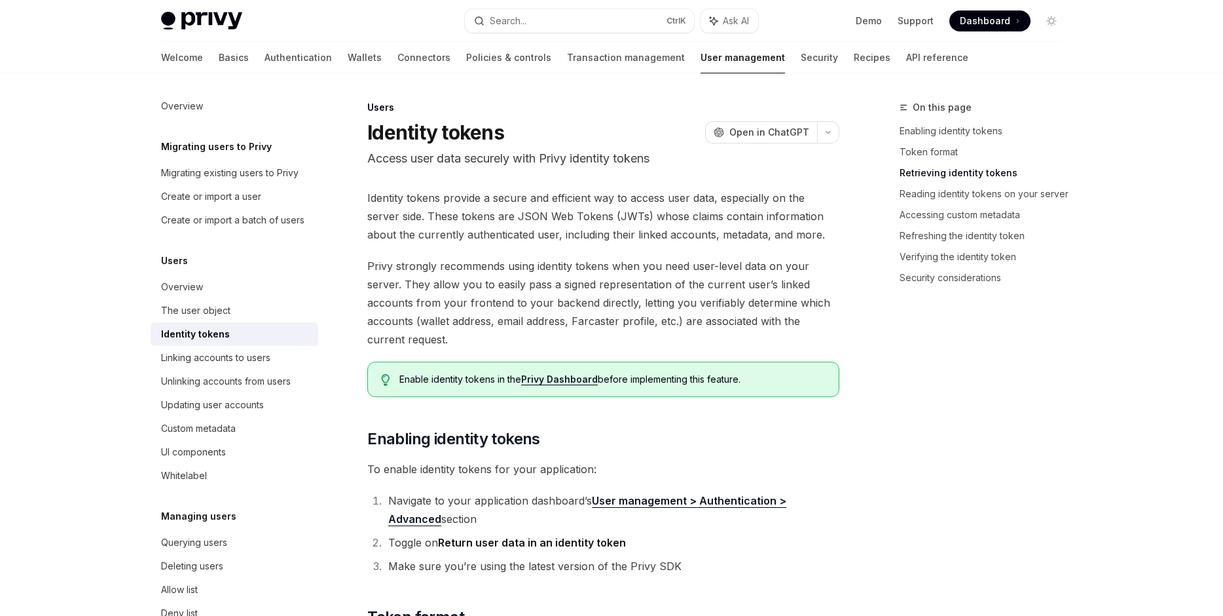
scroll to position [1352, 0]
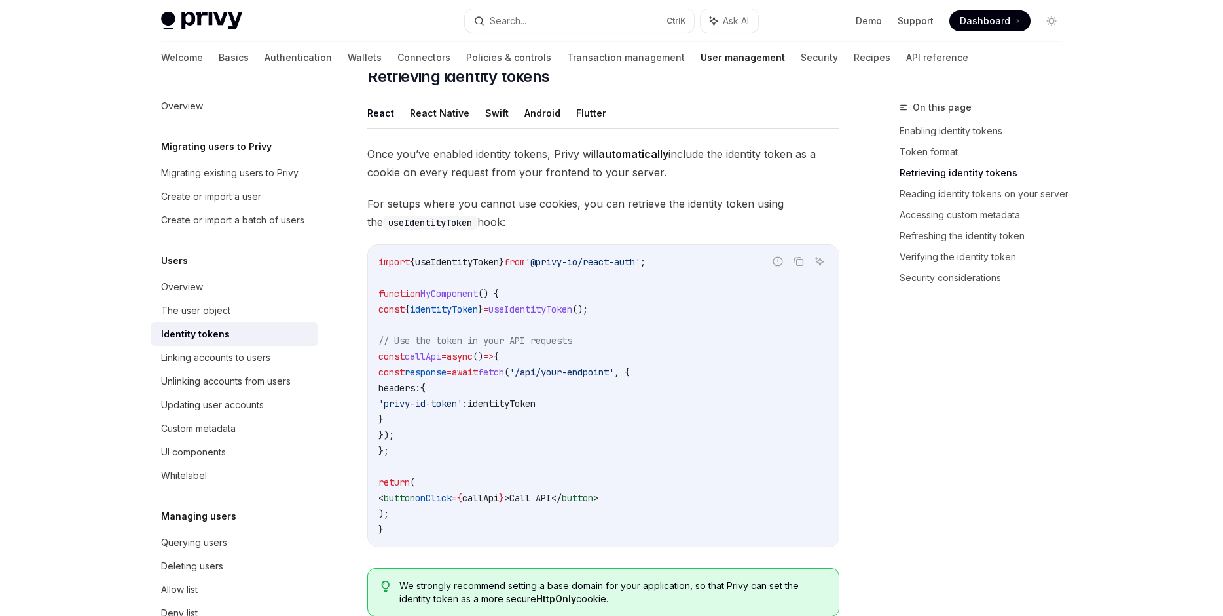
drag, startPoint x: 513, startPoint y: 326, endPoint x: 536, endPoint y: 322, distance: 23.9
click at [527, 322] on code "import { useIdentityToken } from '@privy-io/react-auth' ; function MyComponent …" at bounding box center [604, 395] width 450 height 283
drag, startPoint x: 536, startPoint y: 322, endPoint x: 576, endPoint y: 389, distance: 77.8
click at [544, 334] on code "import { useIdentityToken } from '@privy-io/react-auth' ; function MyComponent …" at bounding box center [604, 395] width 450 height 283
click at [576, 390] on code "import { useIdentityToken } from '@privy-io/react-auth' ; function MyComponent …" at bounding box center [604, 395] width 450 height 283
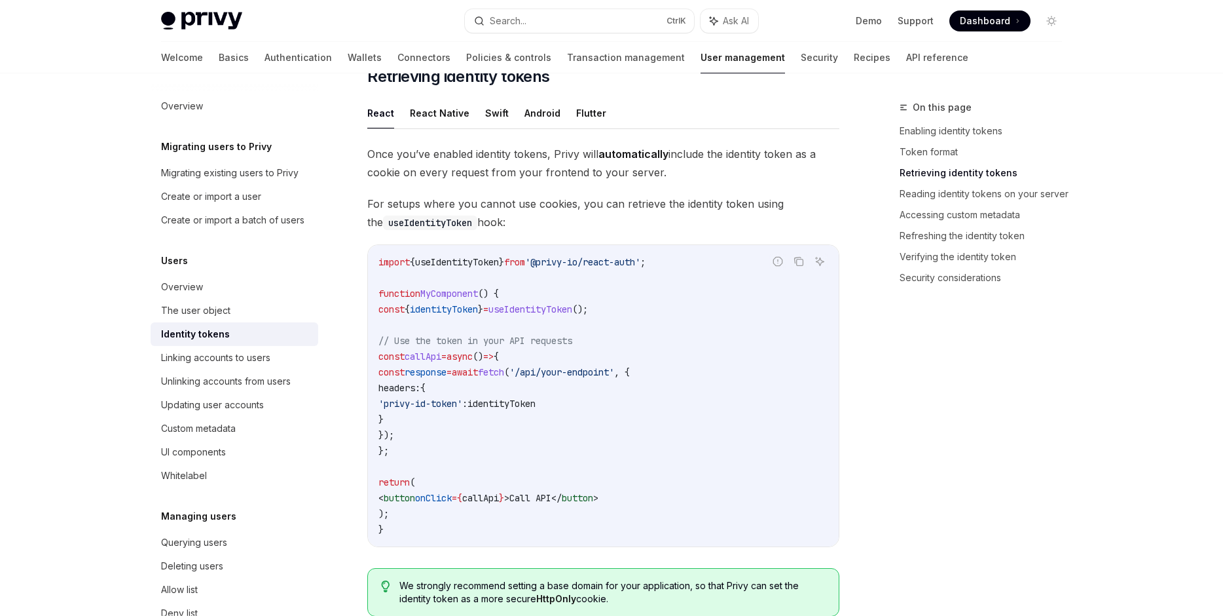
click at [536, 400] on span "identityToken" at bounding box center [502, 404] width 68 height 12
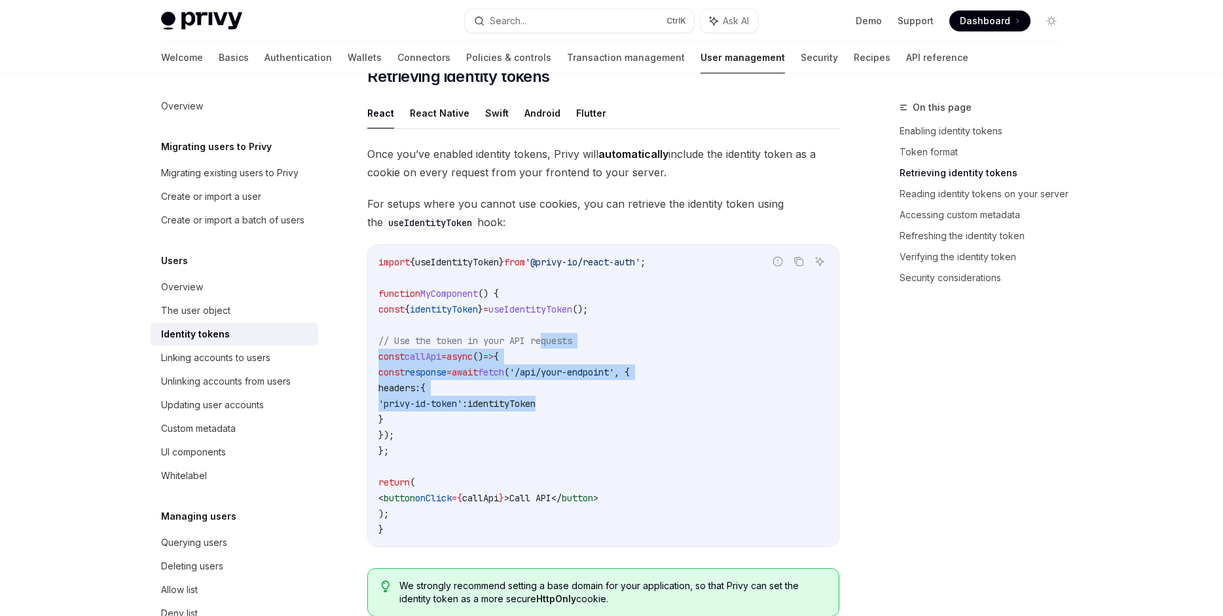
drag, startPoint x: 584, startPoint y: 400, endPoint x: 633, endPoint y: 305, distance: 107.5
click at [624, 314] on code "import { useIdentityToken } from '@privy-io/react-auth' ; function MyComponent …" at bounding box center [604, 395] width 450 height 283
click at [588, 304] on span "();" at bounding box center [580, 309] width 16 height 12
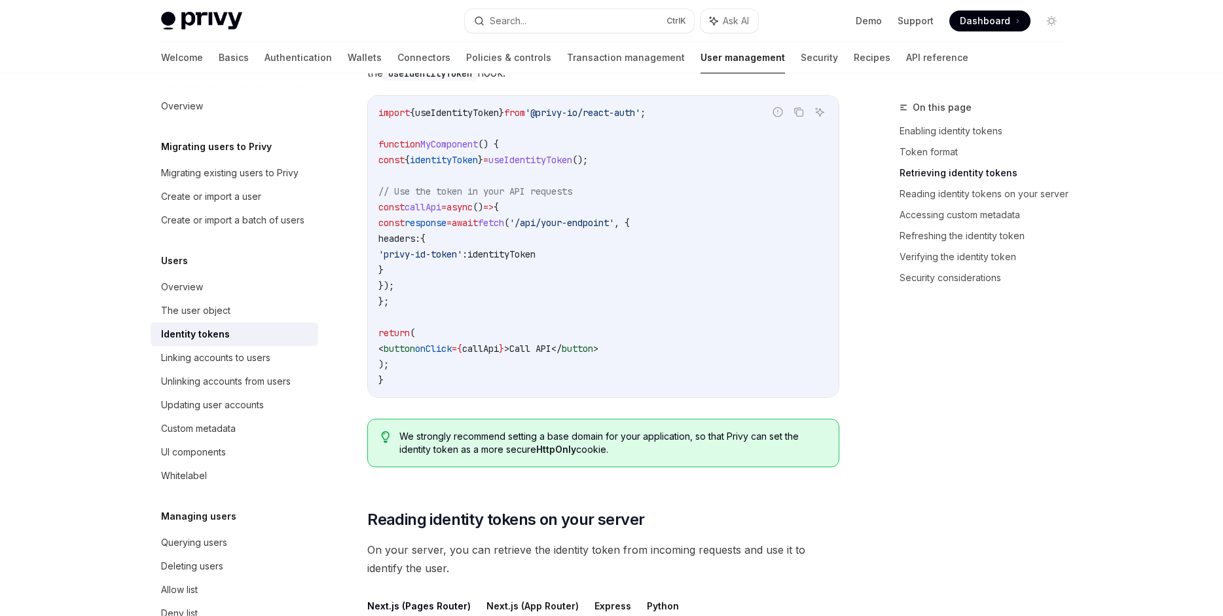
scroll to position [1053, 0]
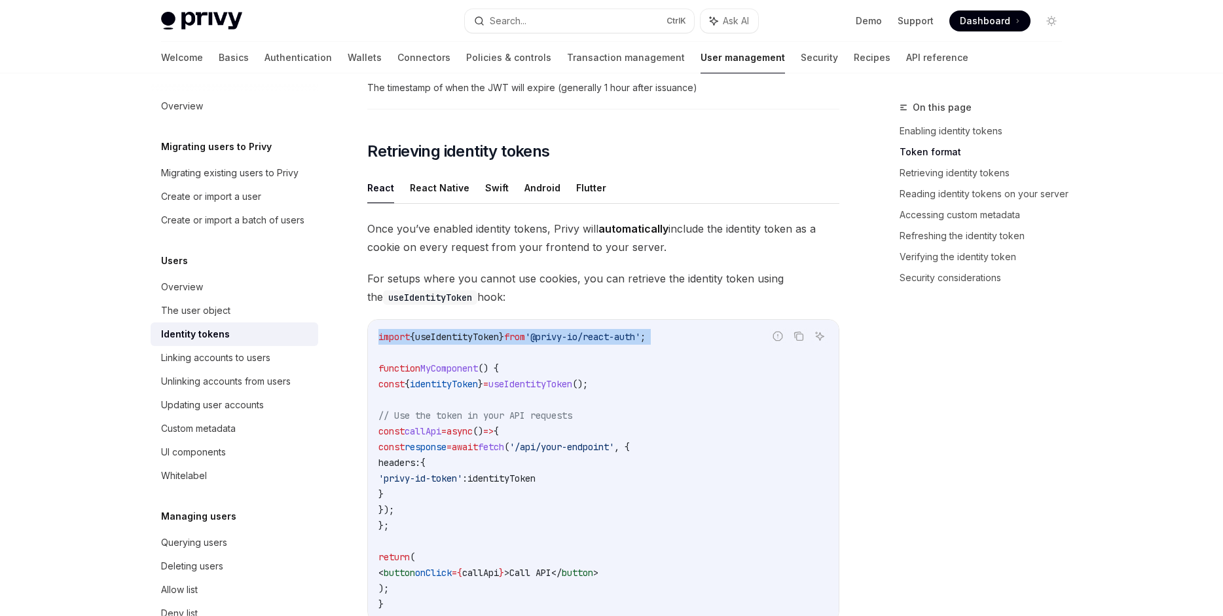
drag, startPoint x: 694, startPoint y: 335, endPoint x: 694, endPoint y: 369, distance: 34.7
click at [694, 369] on div "import { useIdentityToken } from '@privy-io/react-auth' ; function MyComponent …" at bounding box center [603, 470] width 471 height 301
click at [694, 369] on code "import { useIdentityToken } from '@privy-io/react-auth' ; function MyComponent …" at bounding box center [604, 470] width 450 height 283
click at [688, 332] on code "import { useIdentityToken } from '@privy-io/react-auth' ; function MyComponent …" at bounding box center [604, 470] width 450 height 283
drag, startPoint x: 670, startPoint y: 336, endPoint x: 515, endPoint y: 326, distance: 154.9
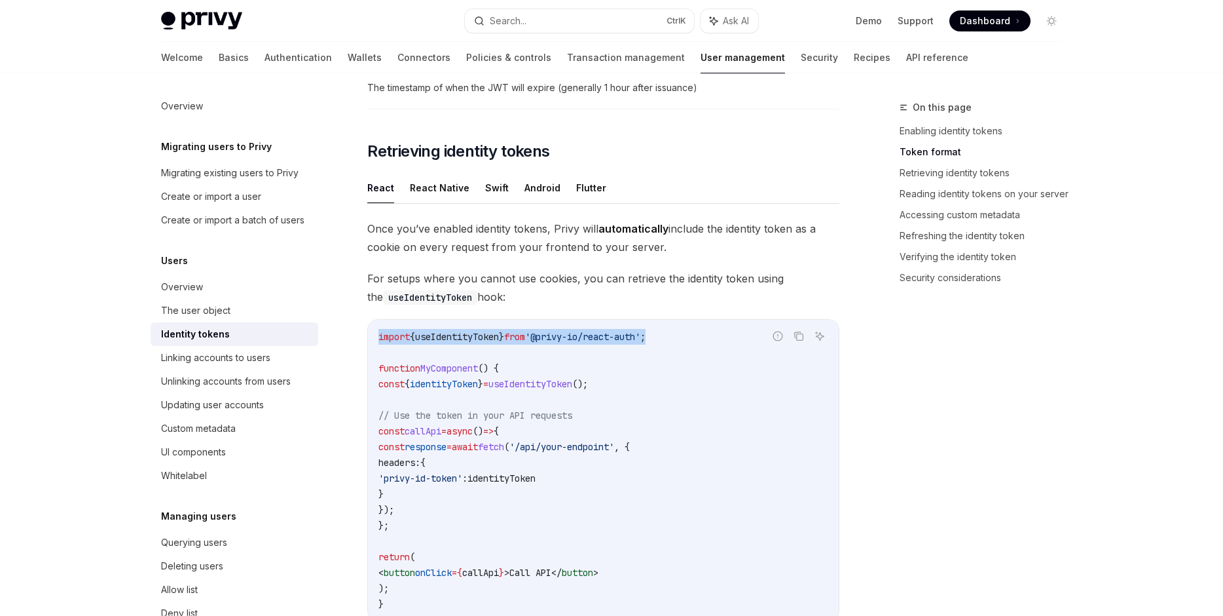
click at [532, 327] on div "import { useIdentityToken } from '@privy-io/react-auth' ; function MyComponent …" at bounding box center [603, 470] width 471 height 301
click at [515, 326] on div "import { useIdentityToken } from '@privy-io/react-auth' ; function MyComponent …" at bounding box center [603, 470] width 471 height 301
drag, startPoint x: 523, startPoint y: 327, endPoint x: 778, endPoint y: 348, distance: 256.3
click at [778, 348] on div "import { useIdentityToken } from '@privy-io/react-auth' ; function MyComponent …" at bounding box center [603, 470] width 471 height 301
click at [707, 364] on code "import { useIdentityToken } from '@privy-io/react-auth' ; function MyComponent …" at bounding box center [604, 470] width 450 height 283
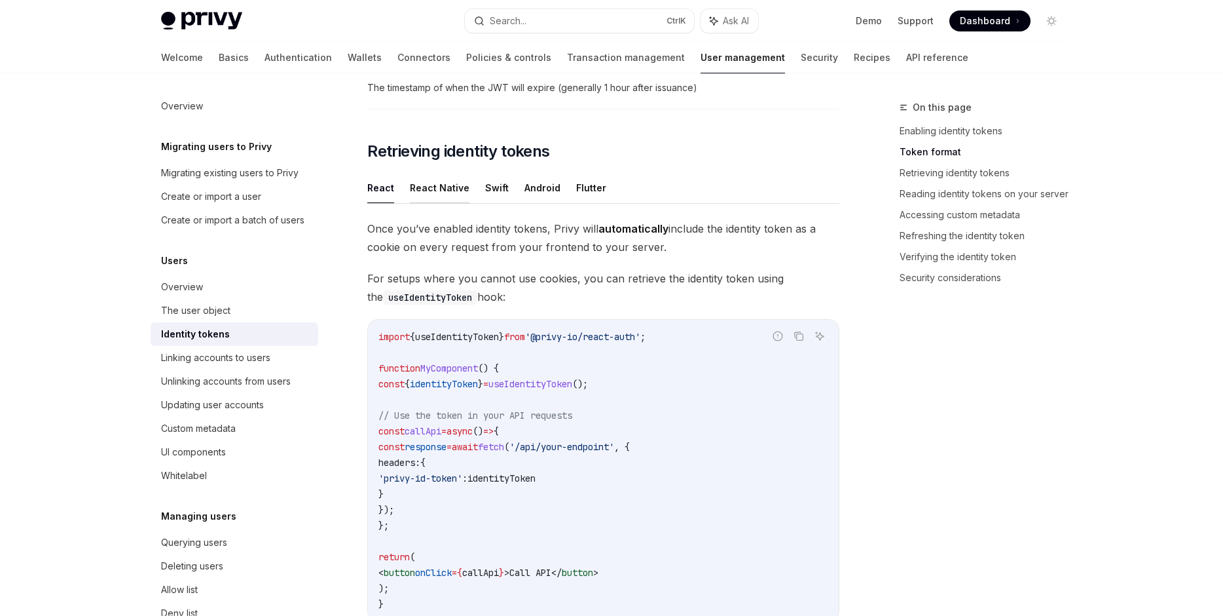
click at [443, 189] on button "React Native" at bounding box center [440, 187] width 60 height 31
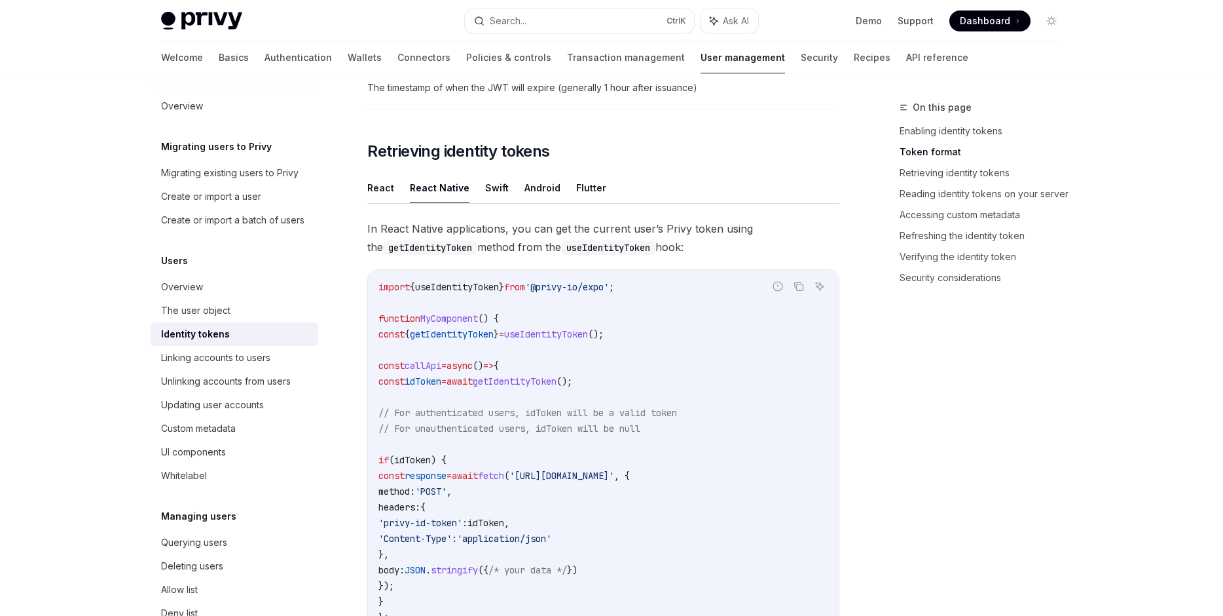
click at [395, 198] on ul "React React Native Swift Android Flutter" at bounding box center [603, 187] width 472 height 31
click at [392, 193] on button "React" at bounding box center [380, 187] width 27 height 31
type textarea "*"
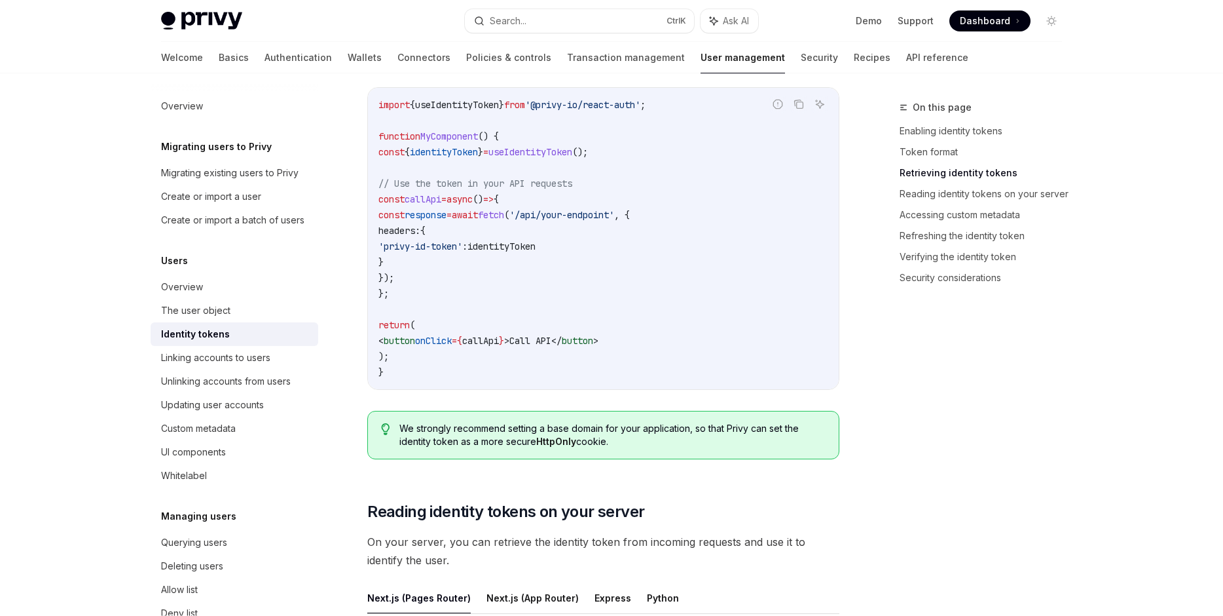
scroll to position [1277, 0]
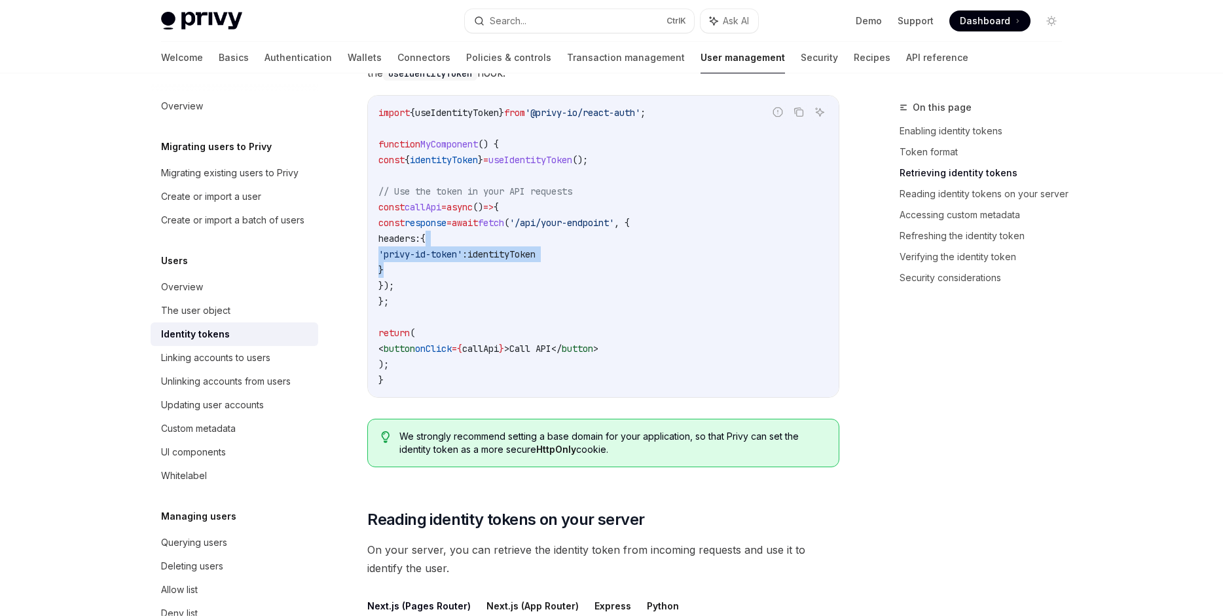
drag, startPoint x: 559, startPoint y: 270, endPoint x: 556, endPoint y: 232, distance: 37.4
click at [556, 232] on code "import { useIdentityToken } from '@privy-io/react-auth' ; function MyComponent …" at bounding box center [604, 246] width 450 height 283
